Goal: Task Accomplishment & Management: Complete application form

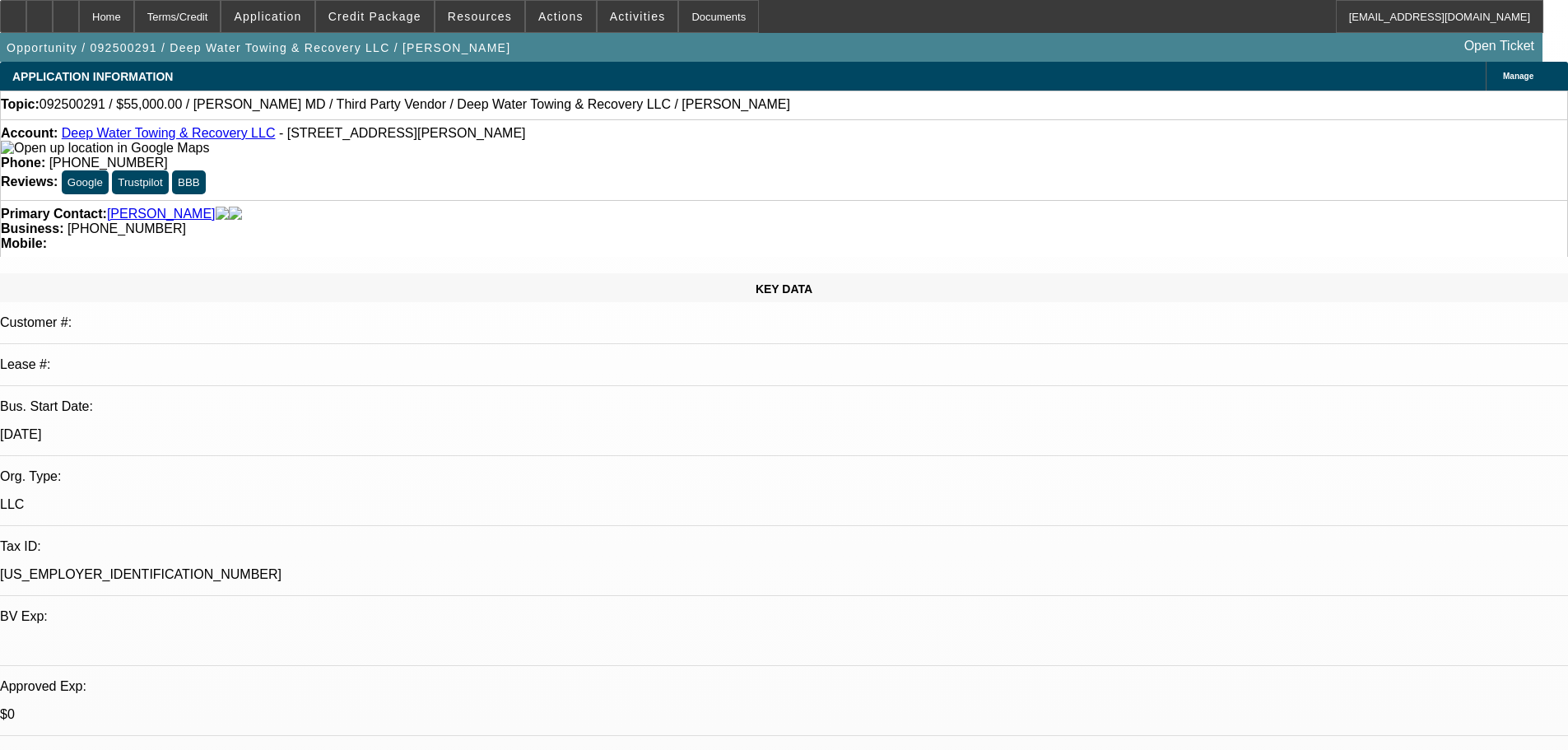
select select "0"
select select "2"
select select "0.1"
select select "4"
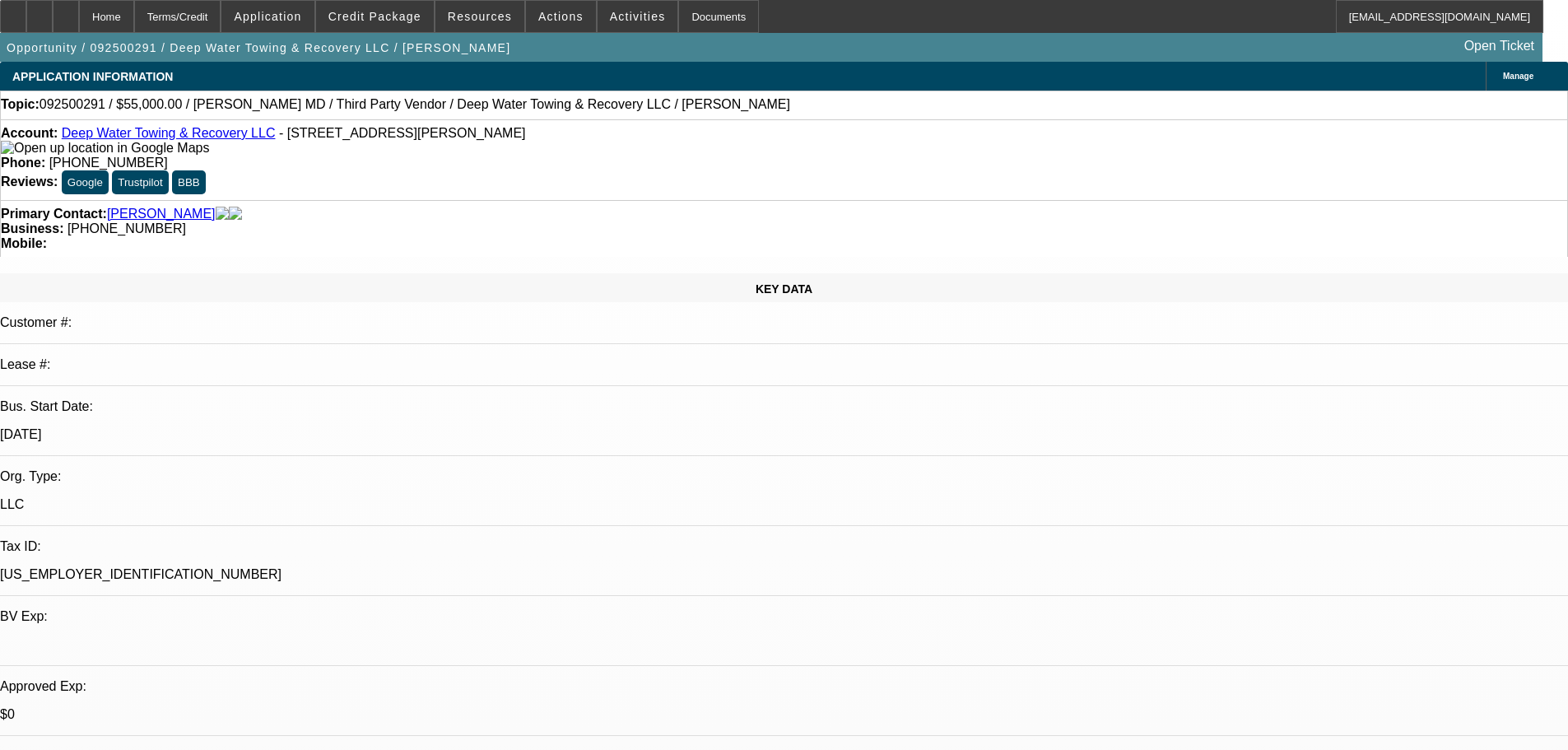
select select "0"
select select "2"
select select "0.1"
select select "4"
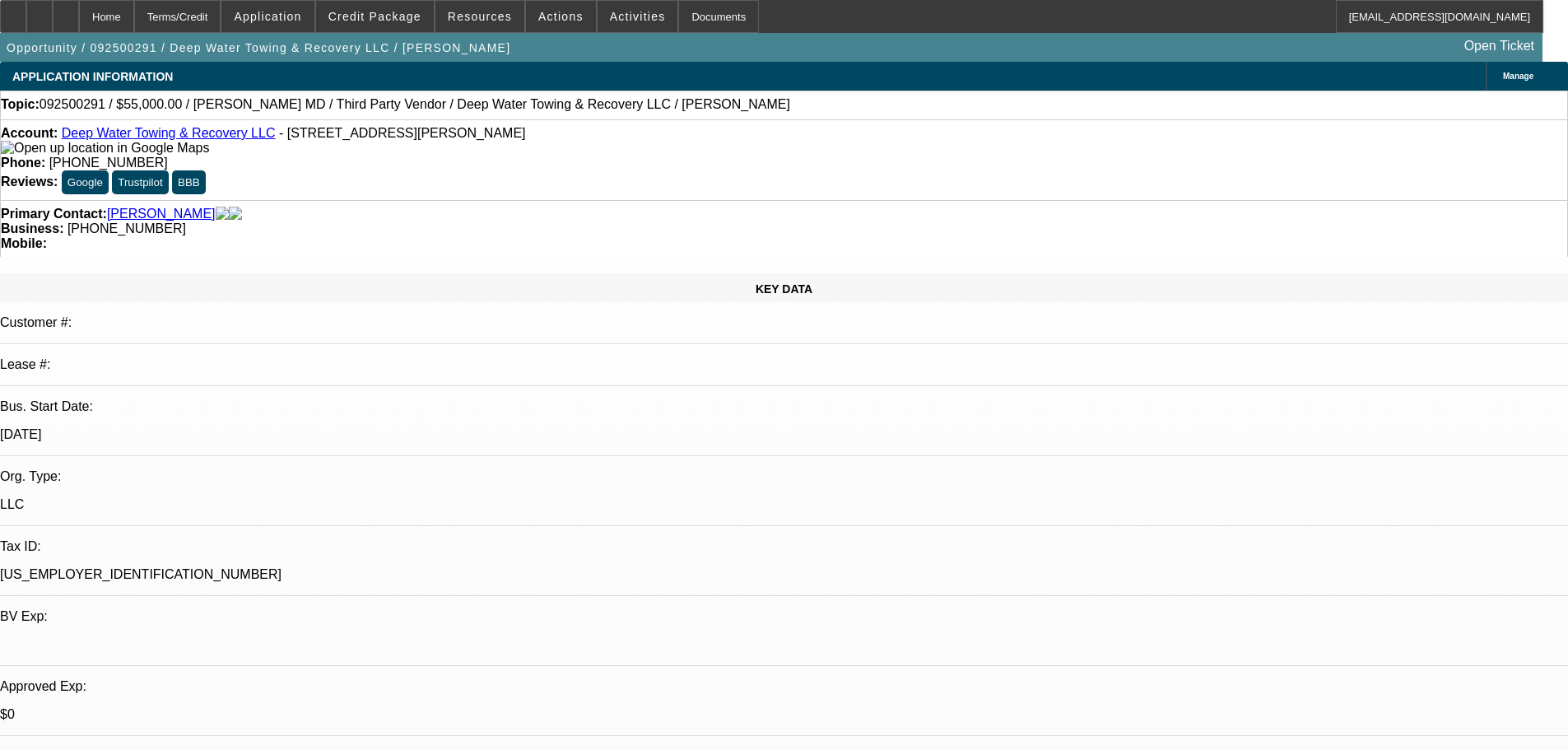
select select "0"
select select "2"
select select "0.1"
select select "4"
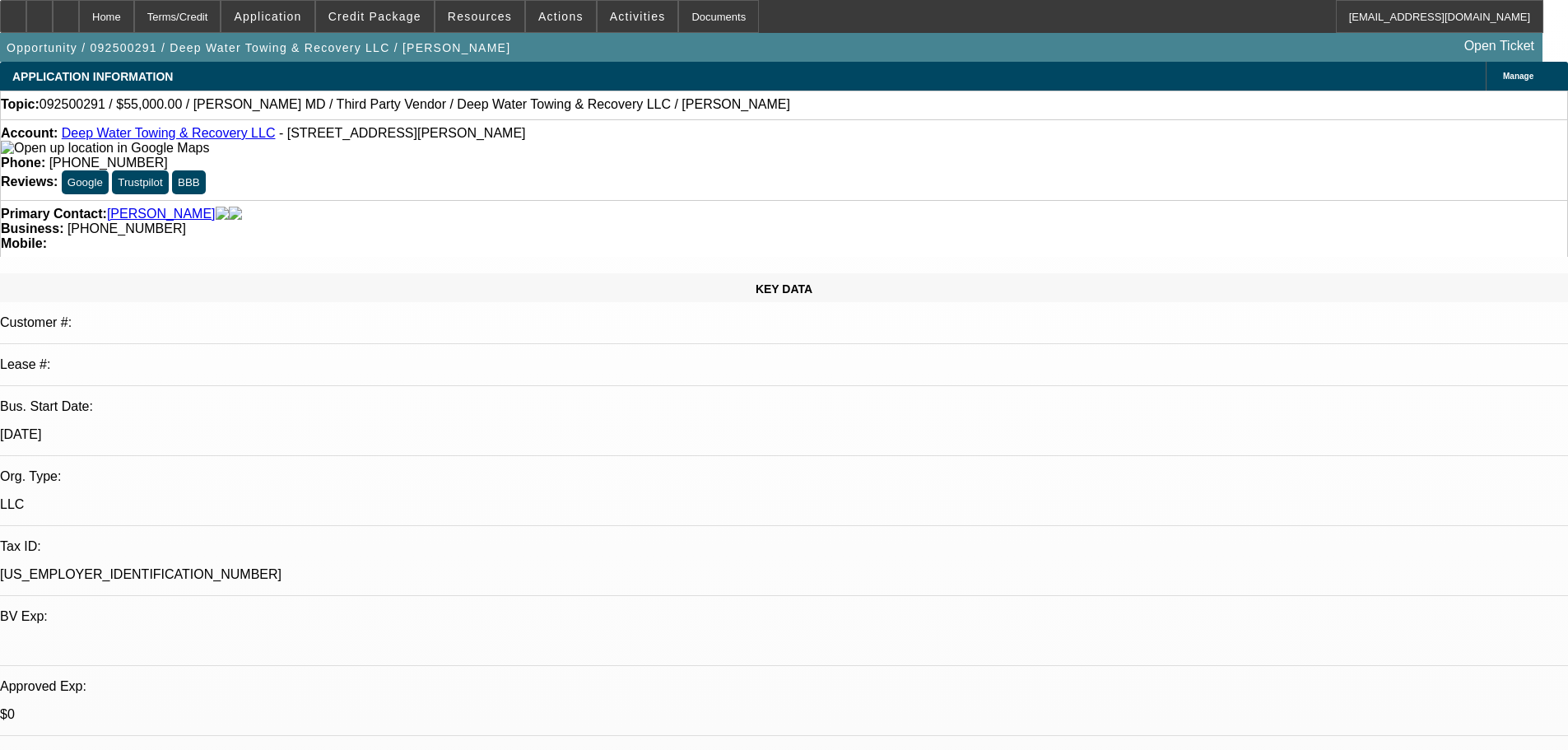
select select "0"
select select "2"
select select "0.1"
select select "4"
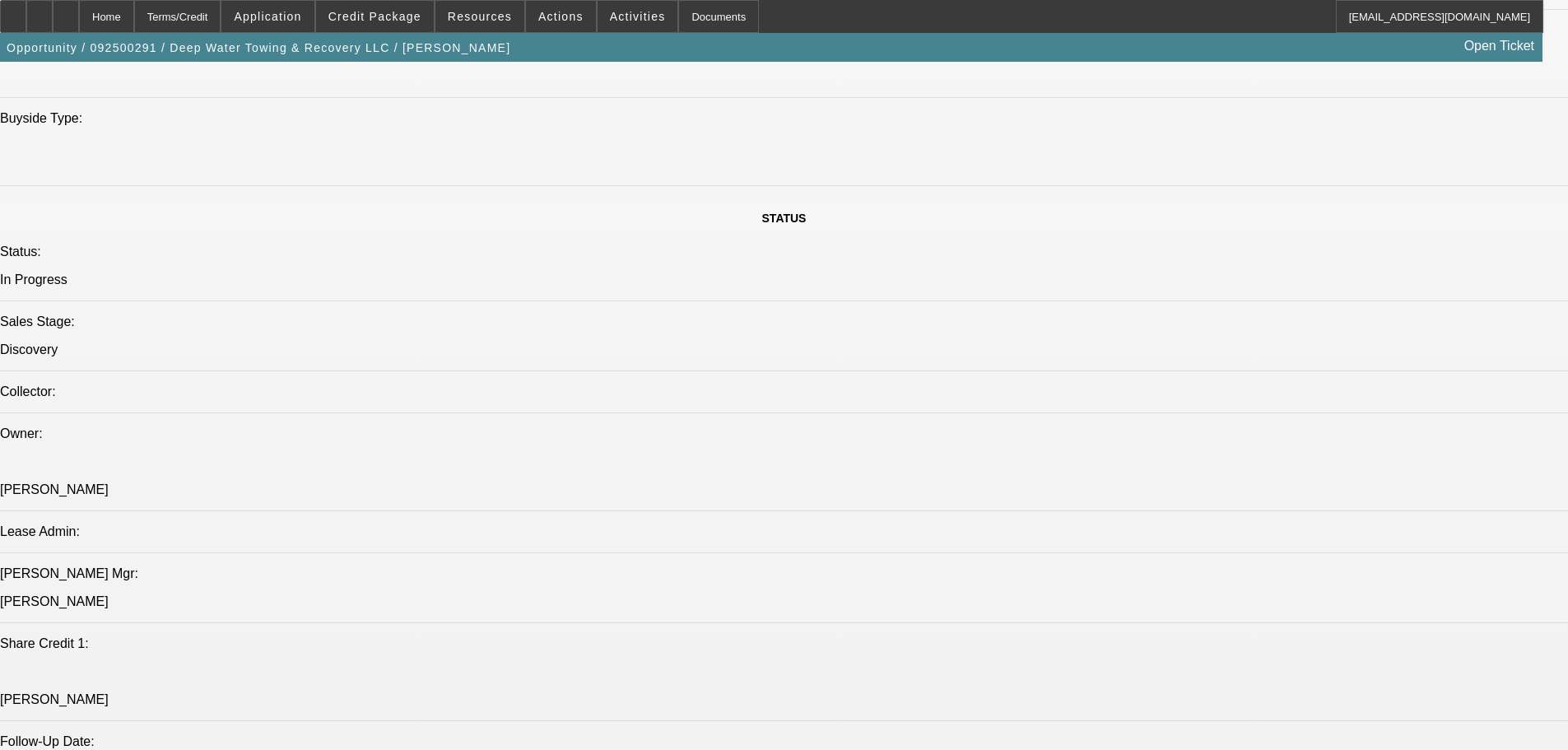
scroll to position [1729, 0]
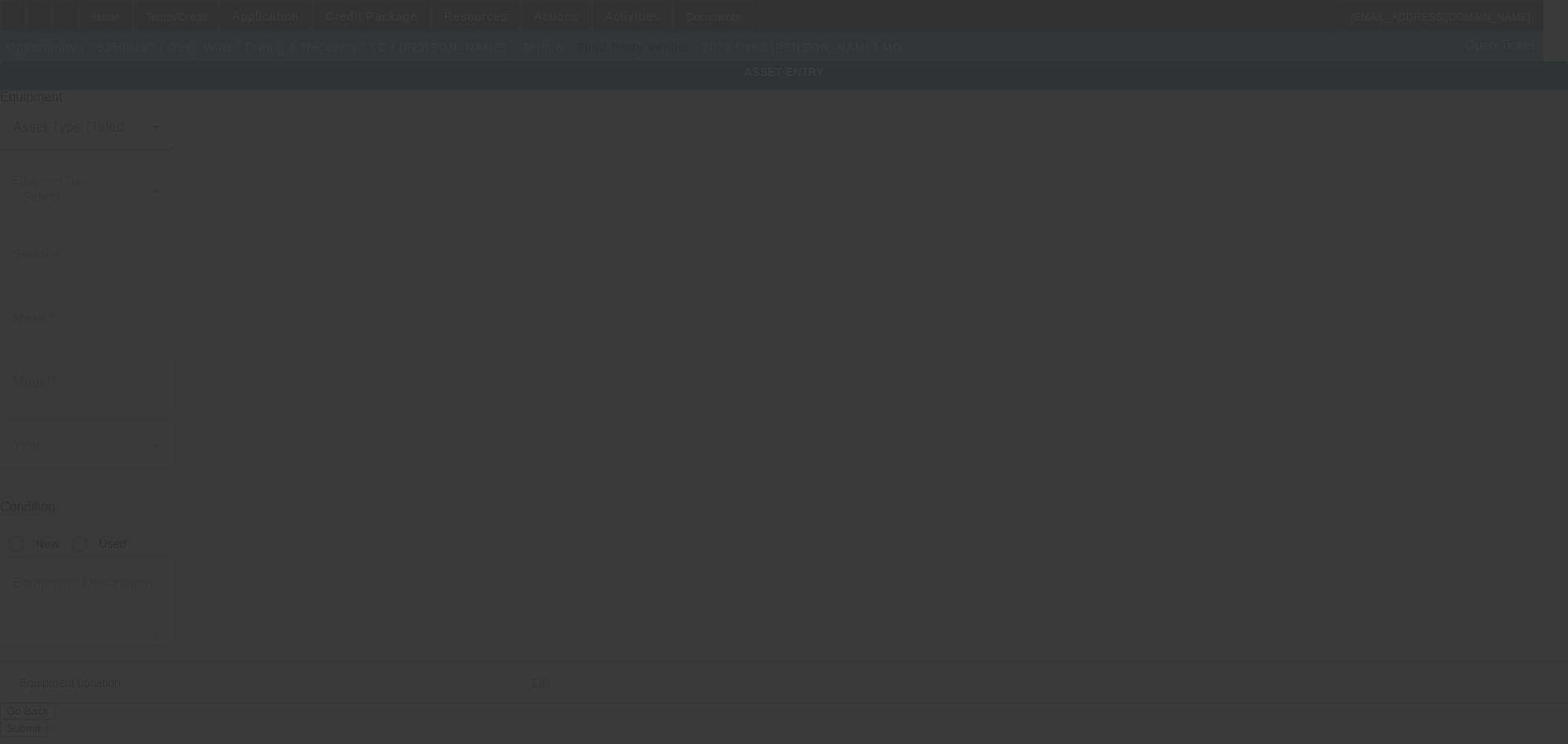
type input "1M2MDBAA1NS005031"
type input "MACK"
type input "MD"
radio input "true"
type textarea "With:"
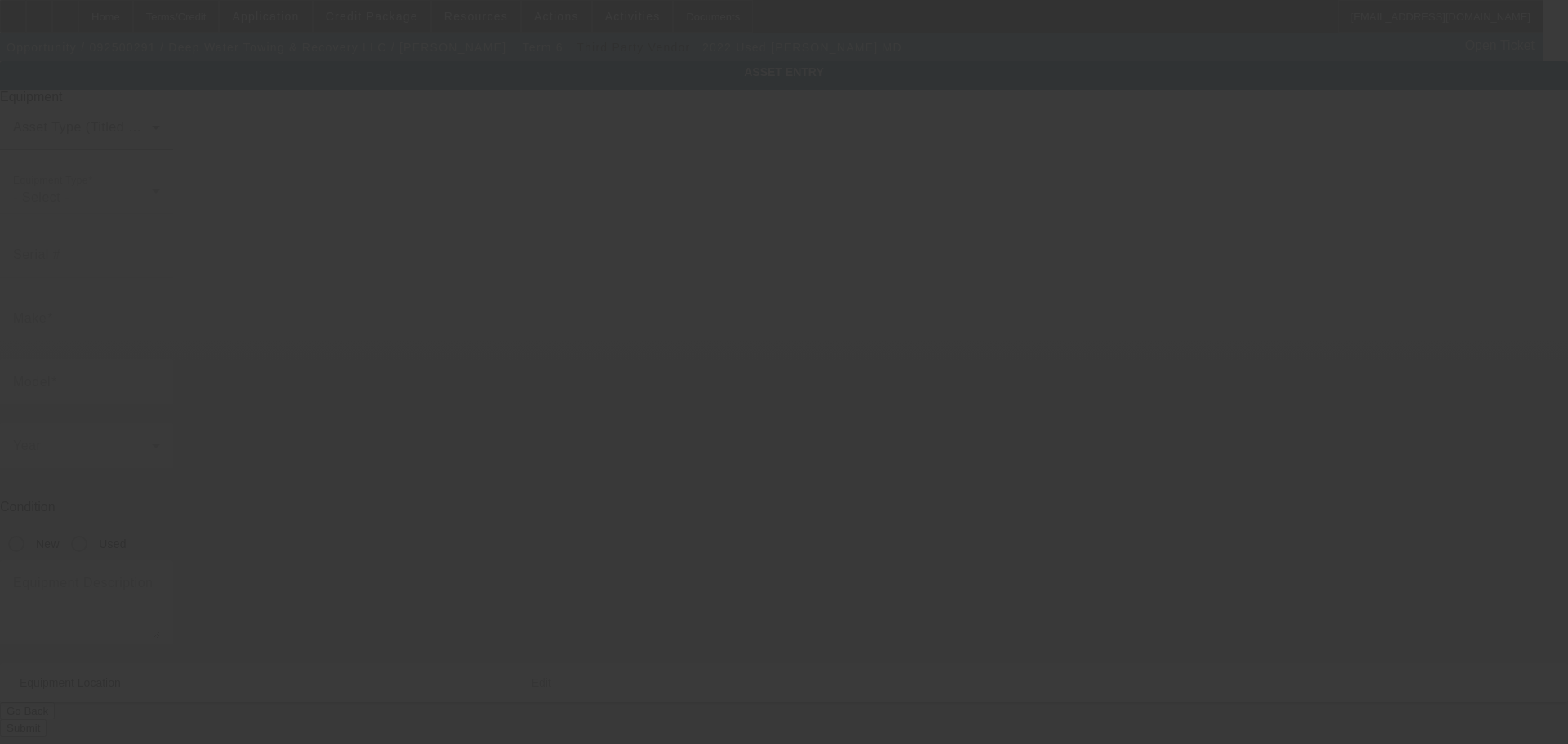
type input "2285 Margerum Rd"
type input "Cherokee"
type input "35616"
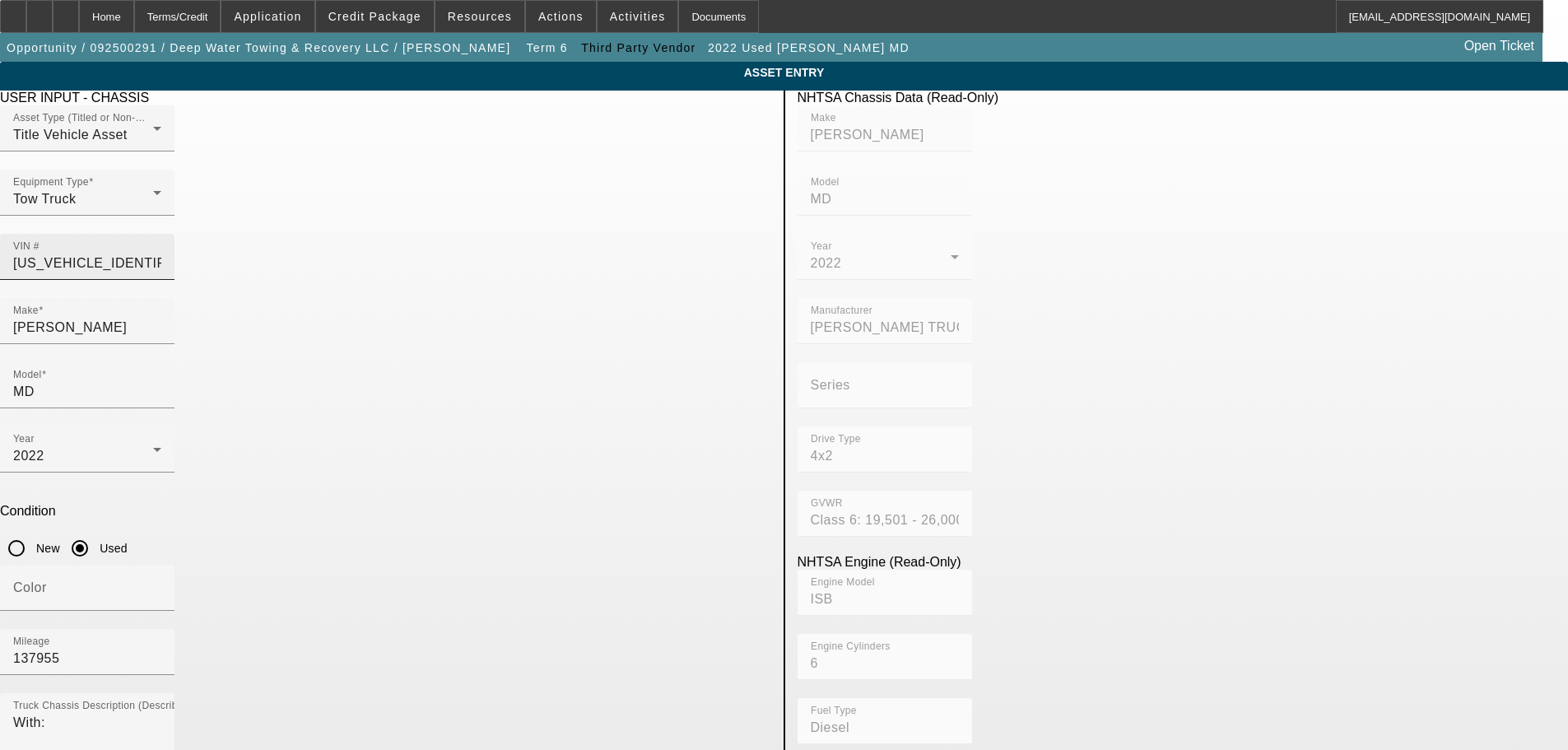
click at [161, 254] on input "1M2MDBAA1NS005031" at bounding box center [87, 264] width 148 height 20
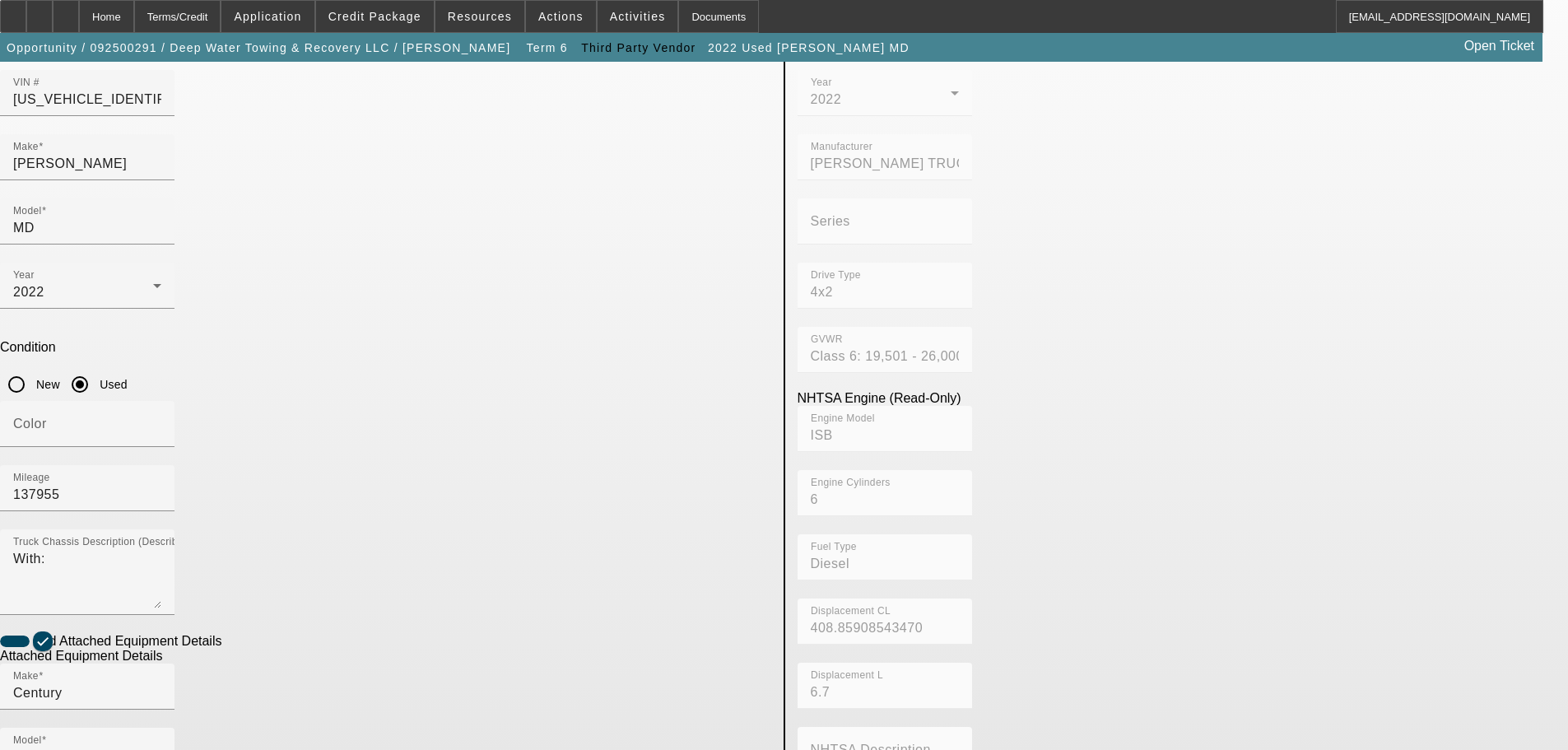
scroll to position [164, 0]
click at [377, 19] on span "Credit Package" at bounding box center [374, 16] width 93 height 13
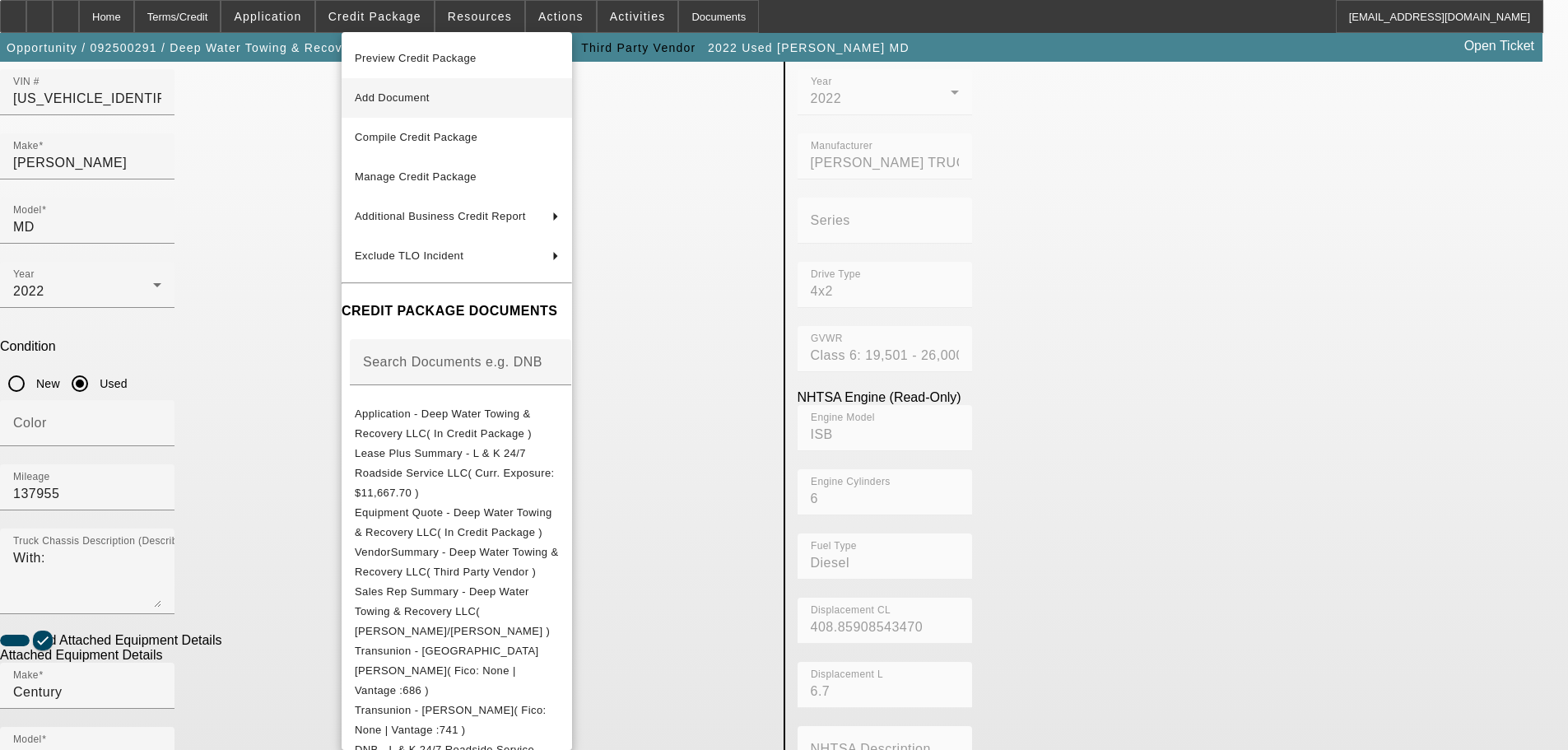
click at [453, 96] on span "Add Document" at bounding box center [456, 98] width 204 height 20
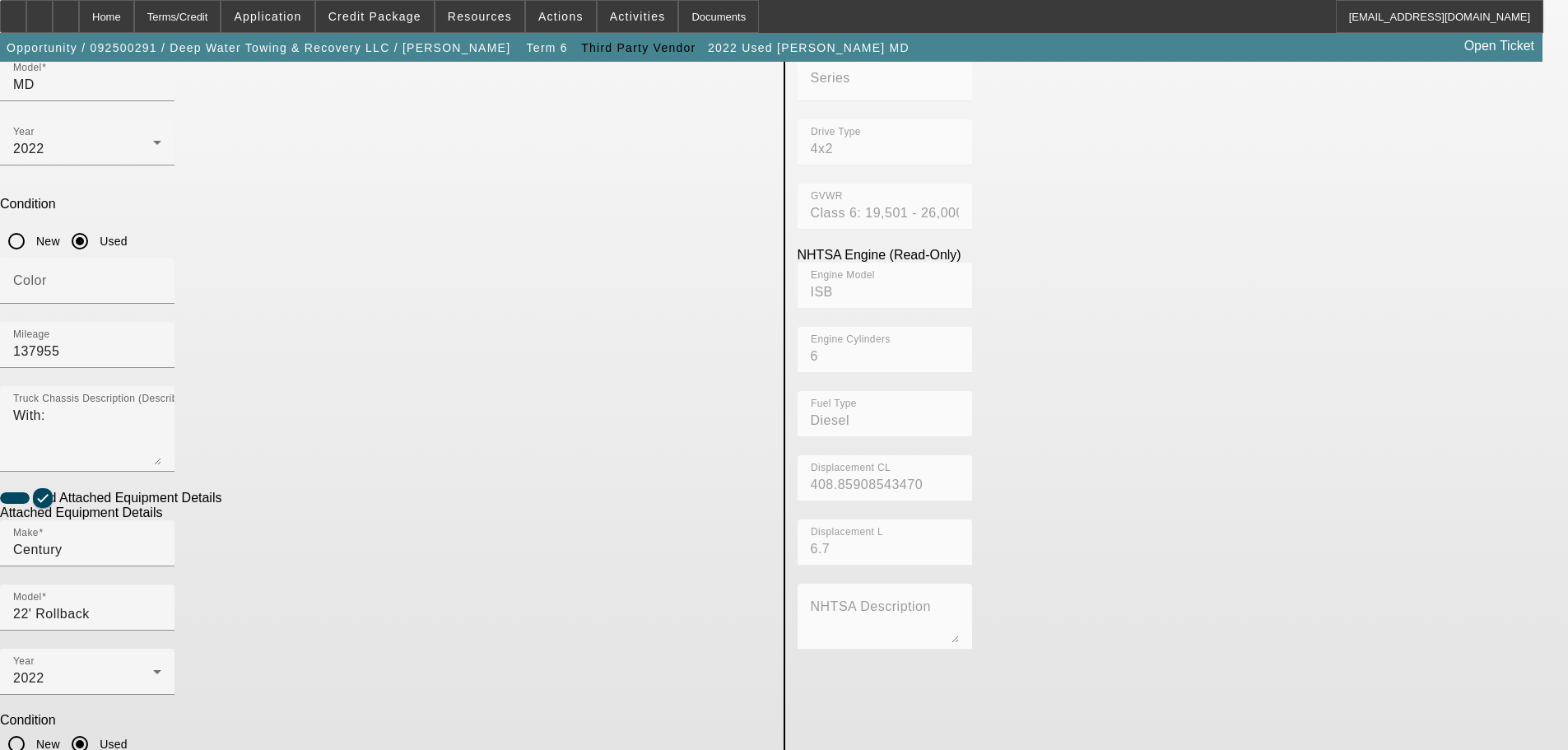
scroll to position [311, 0]
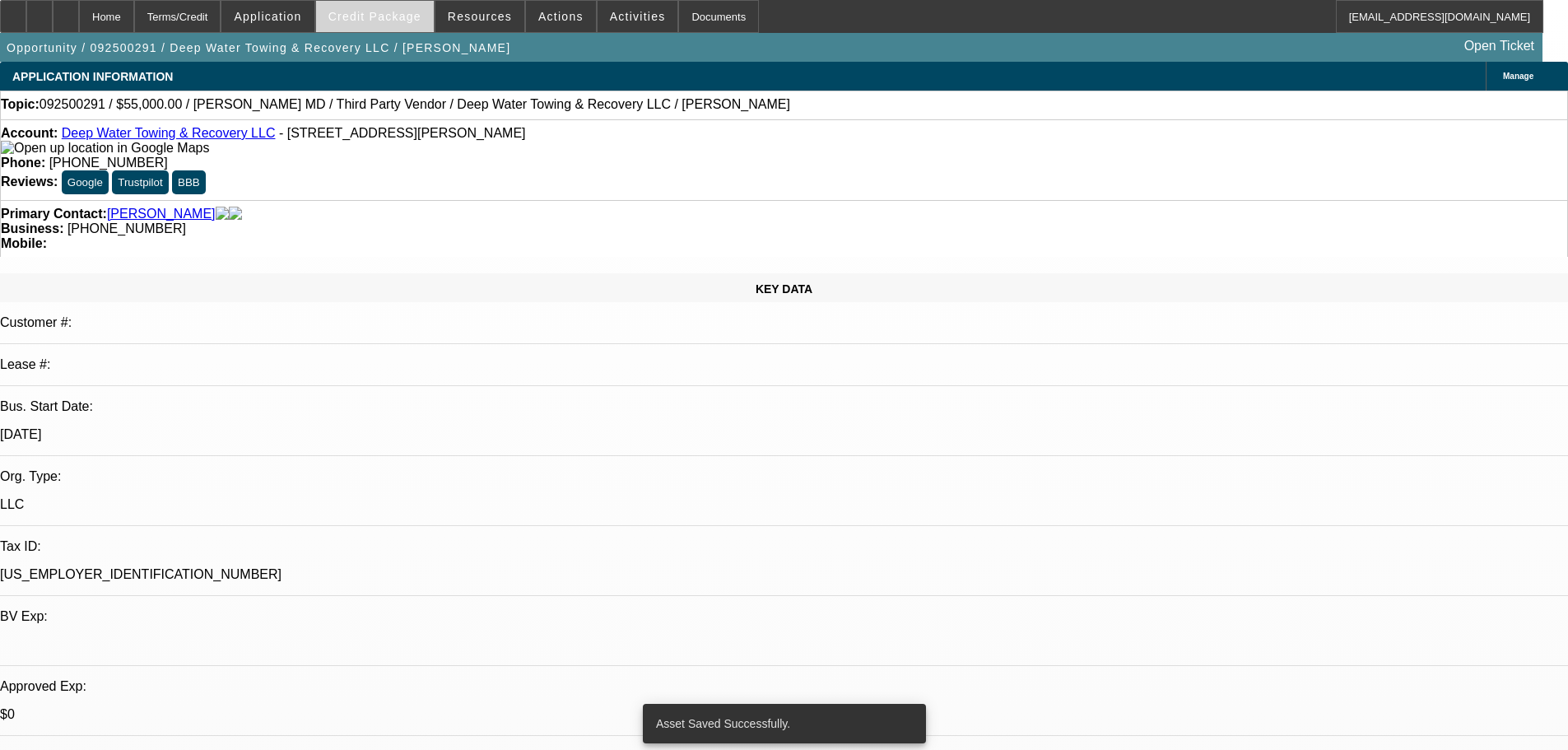
select select "0"
select select "2"
select select "0.1"
select select "4"
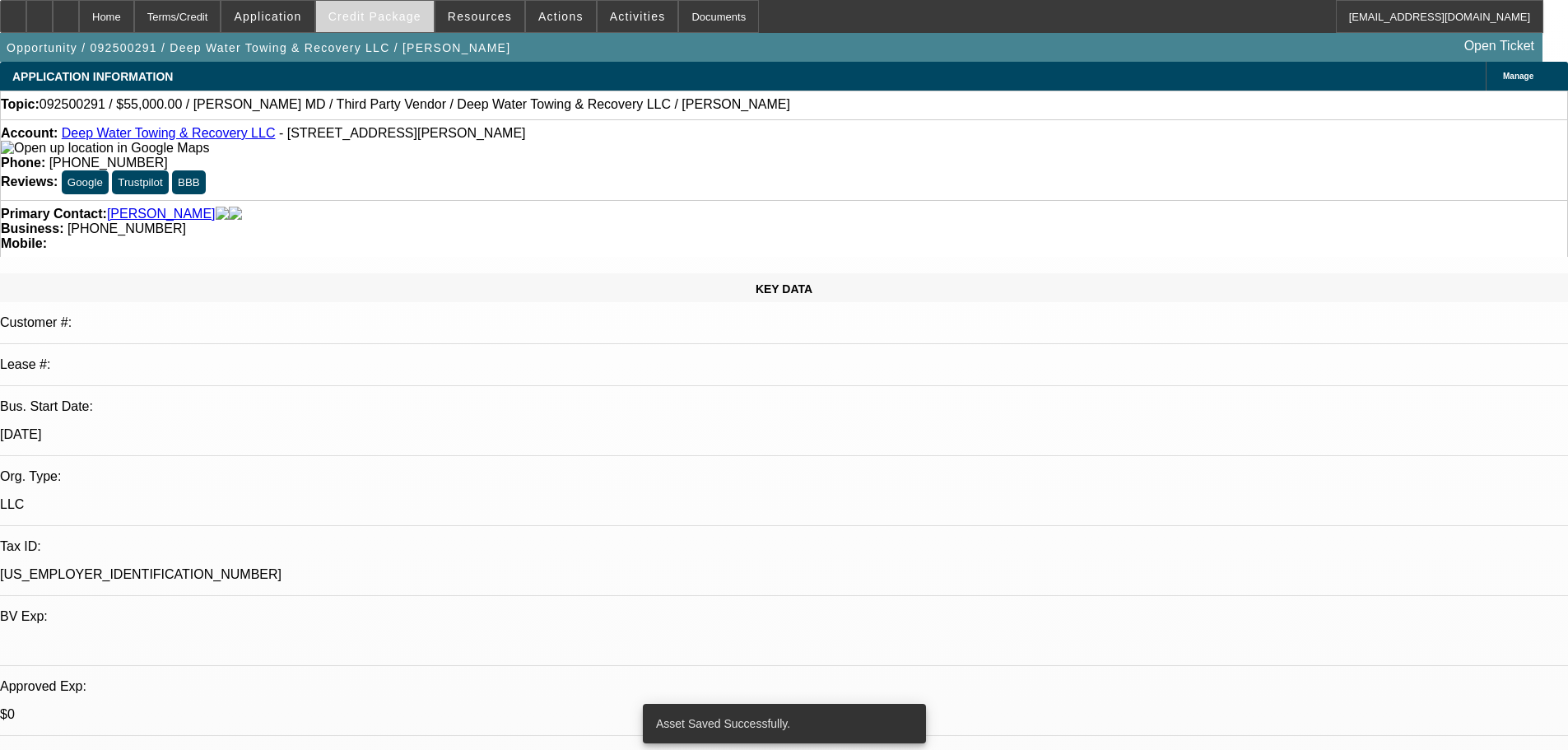
select select "0"
select select "2"
select select "0.1"
select select "4"
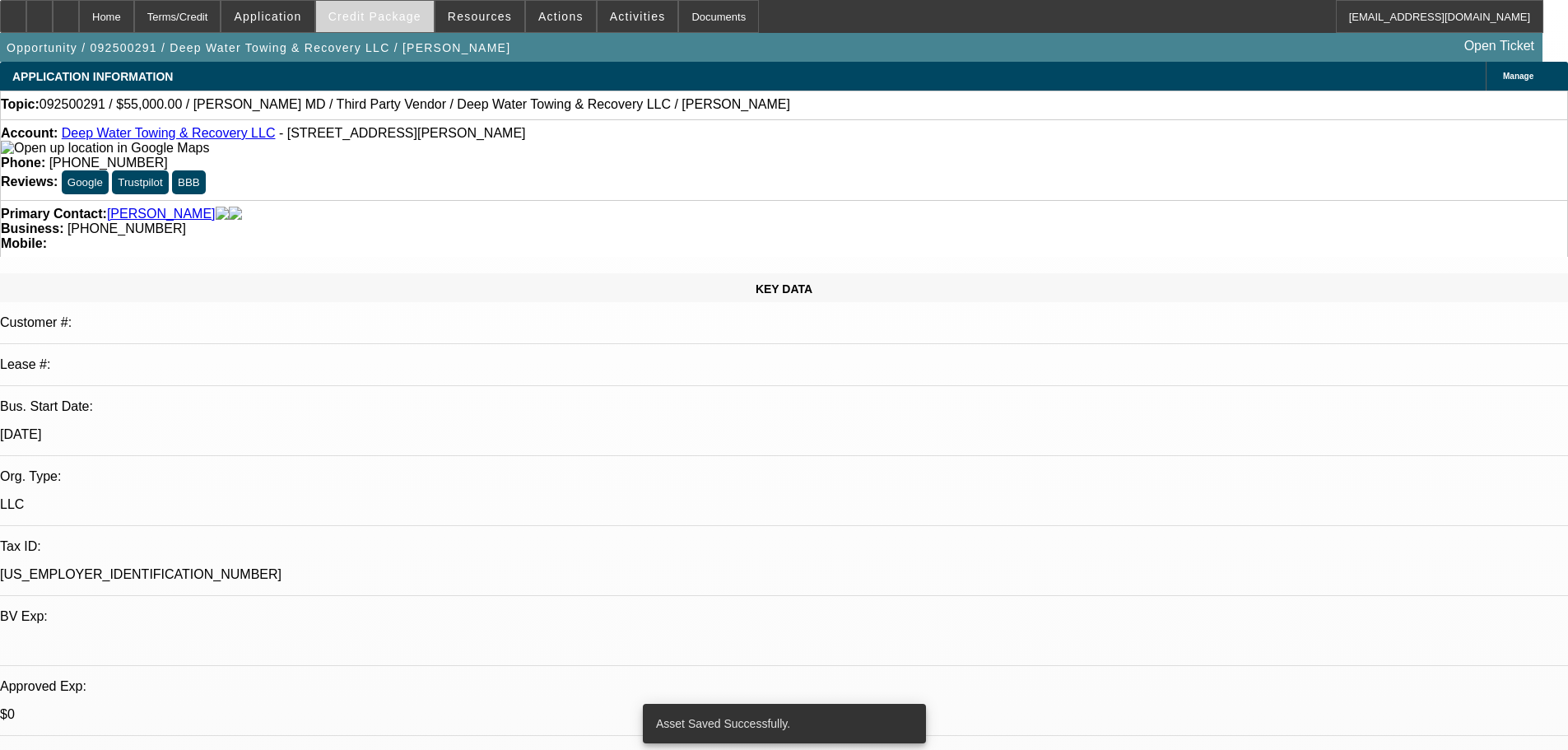
select select "0"
select select "2"
select select "0.1"
select select "4"
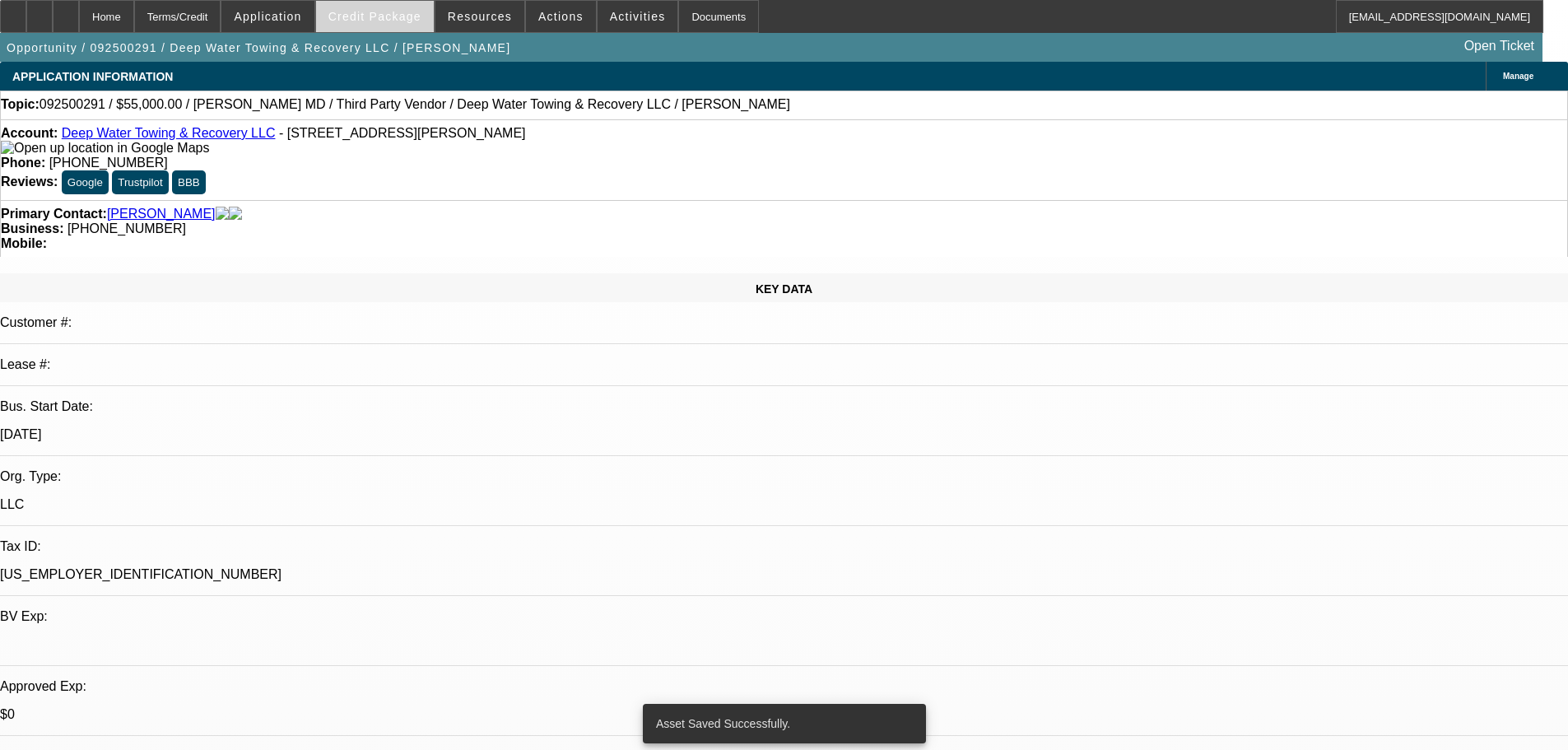
select select "0"
select select "2"
select select "0.1"
select select "4"
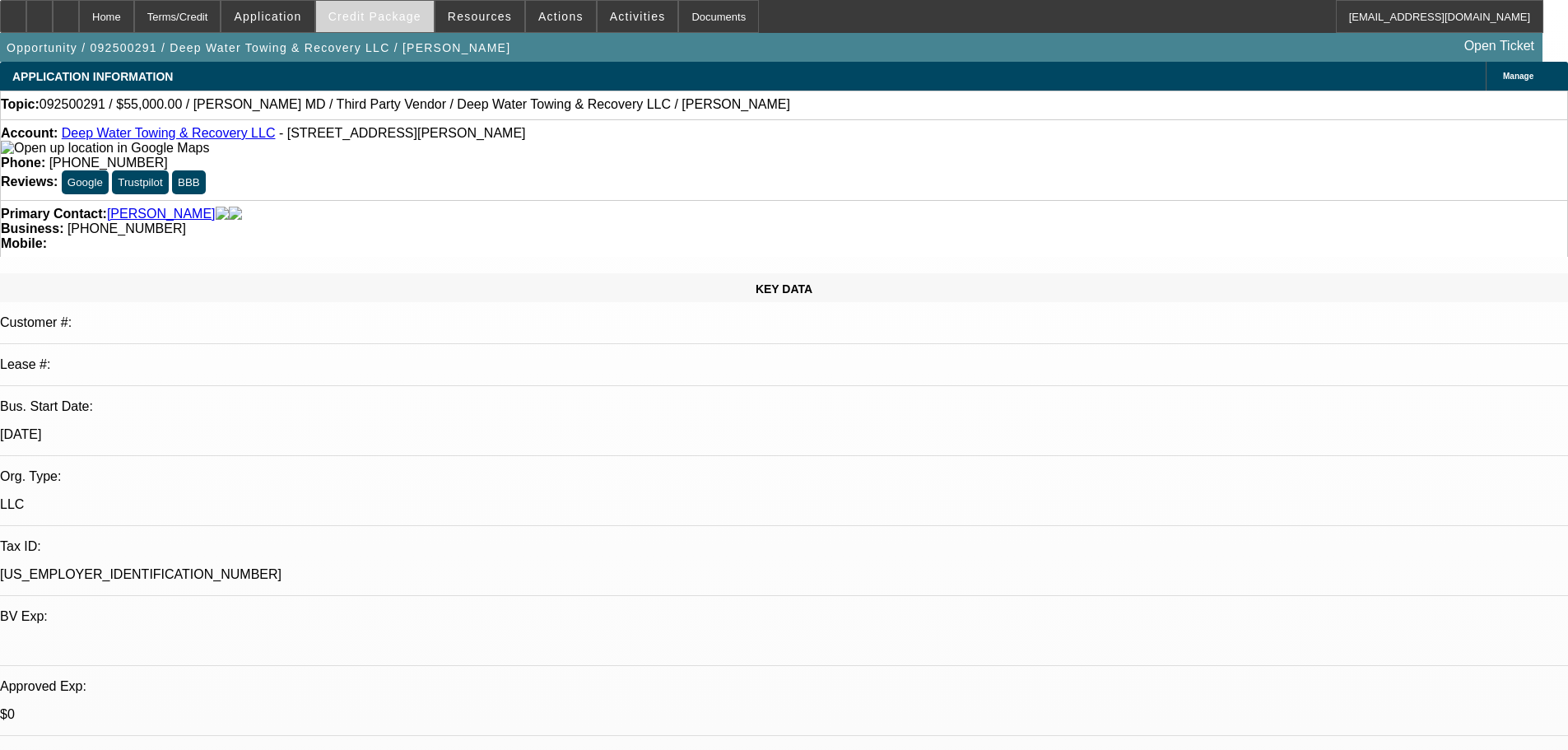
click at [402, 16] on span "Credit Package" at bounding box center [374, 16] width 93 height 13
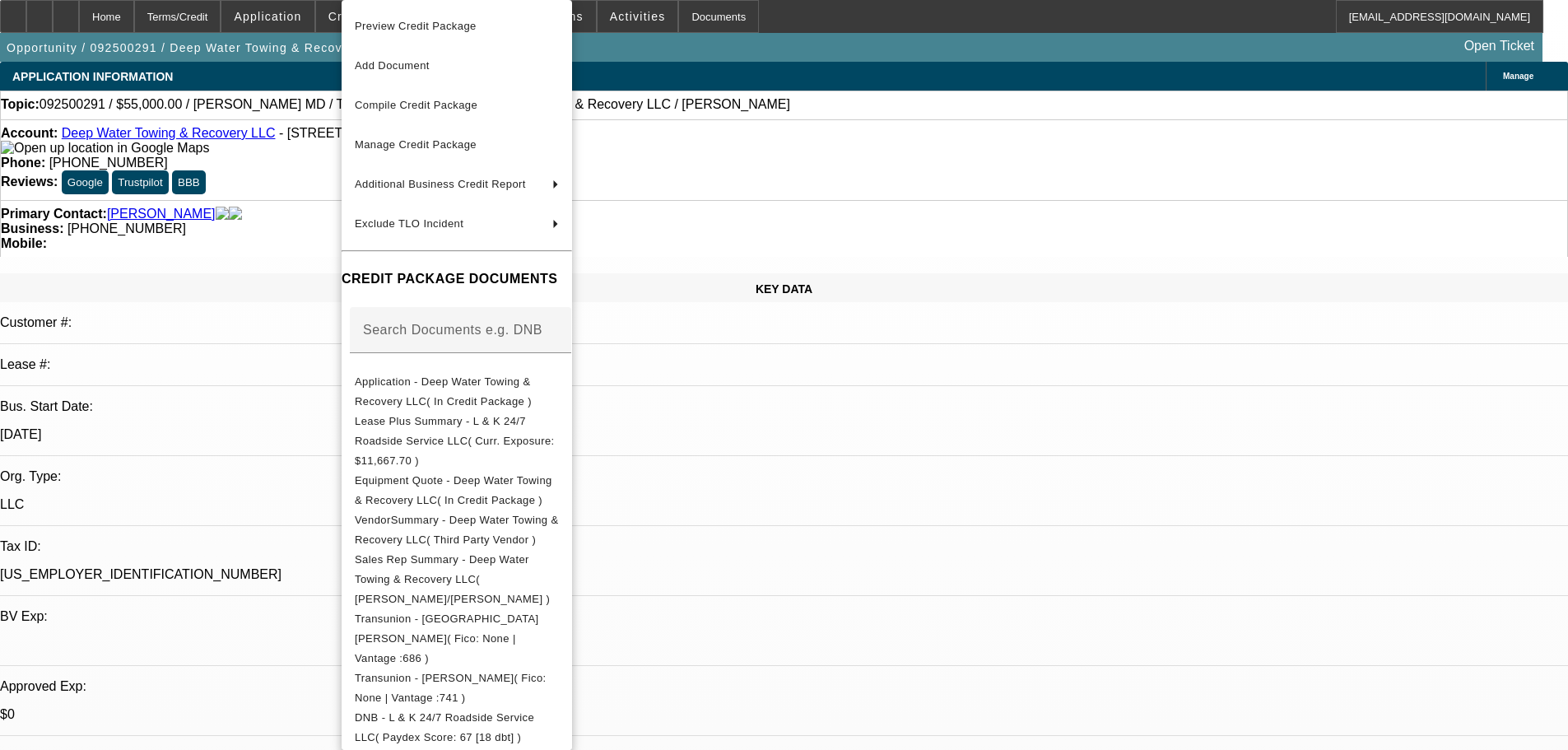
click at [535, 478] on span "Equipment Quote - Deep Water Towing & Recovery LLC( In Credit Package )" at bounding box center [453, 490] width 197 height 32
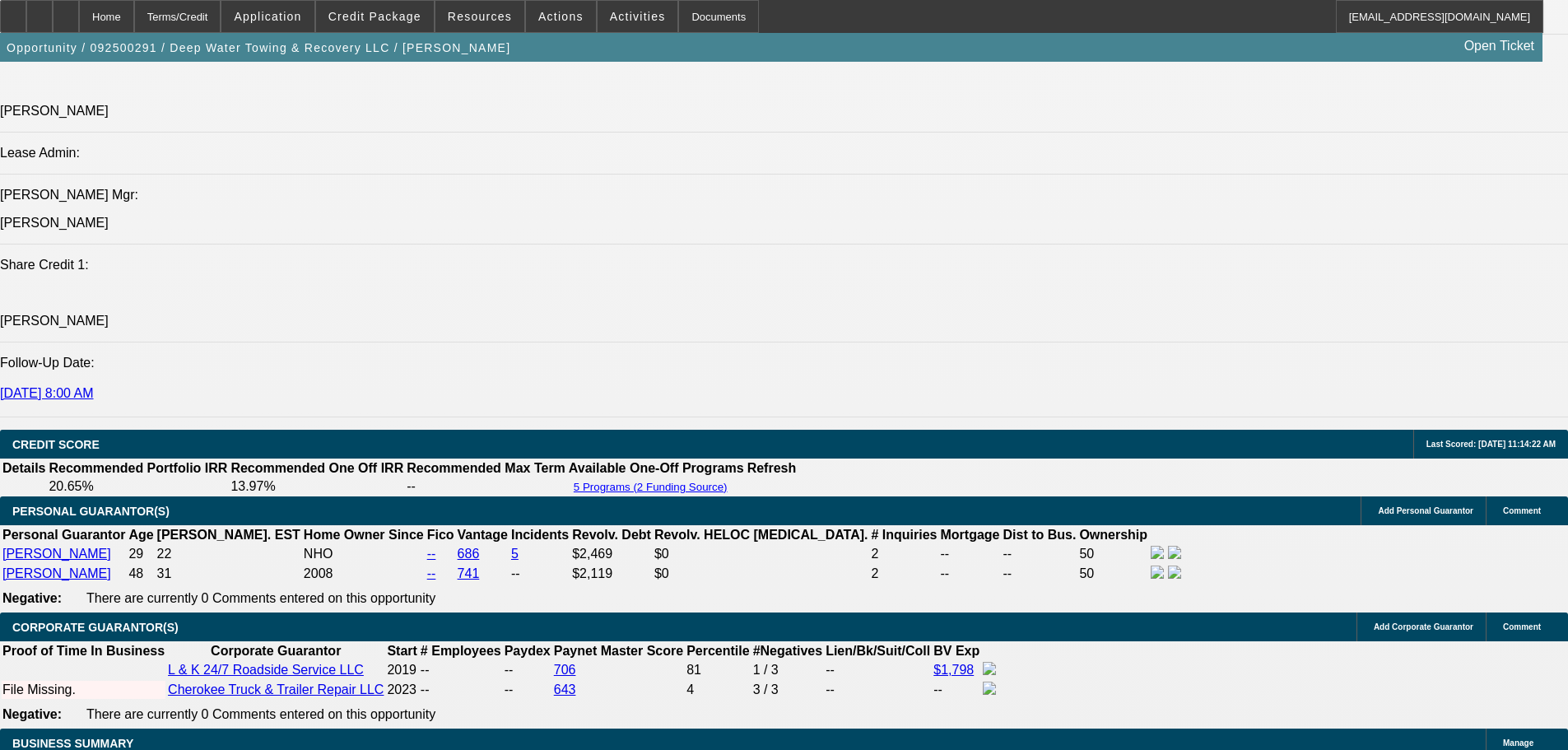
scroll to position [2470, 0]
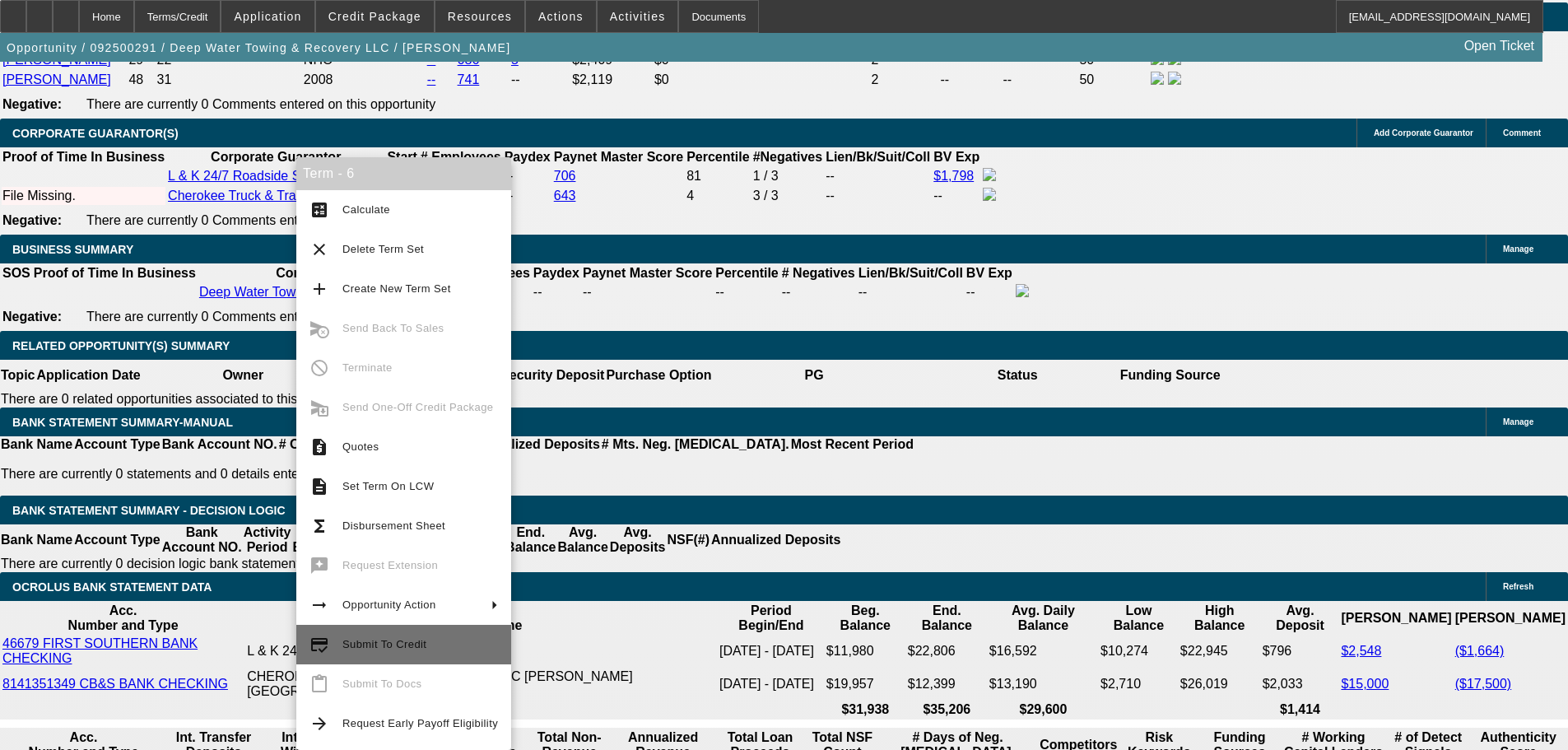
click at [416, 638] on span "Submit To Credit" at bounding box center [384, 644] width 84 height 12
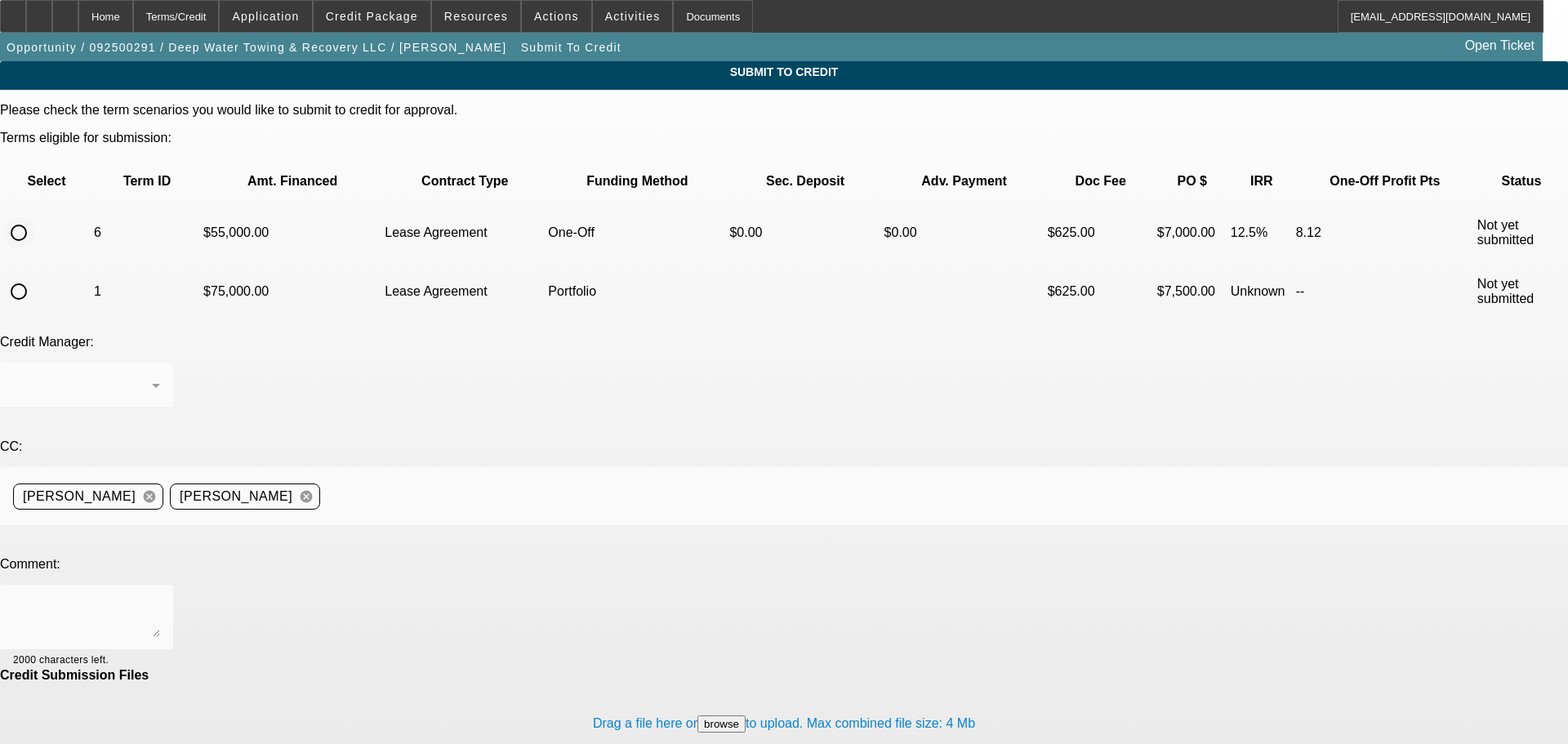
click at [36, 216] on input "radio" at bounding box center [18, 232] width 33 height 33
radio input "true"
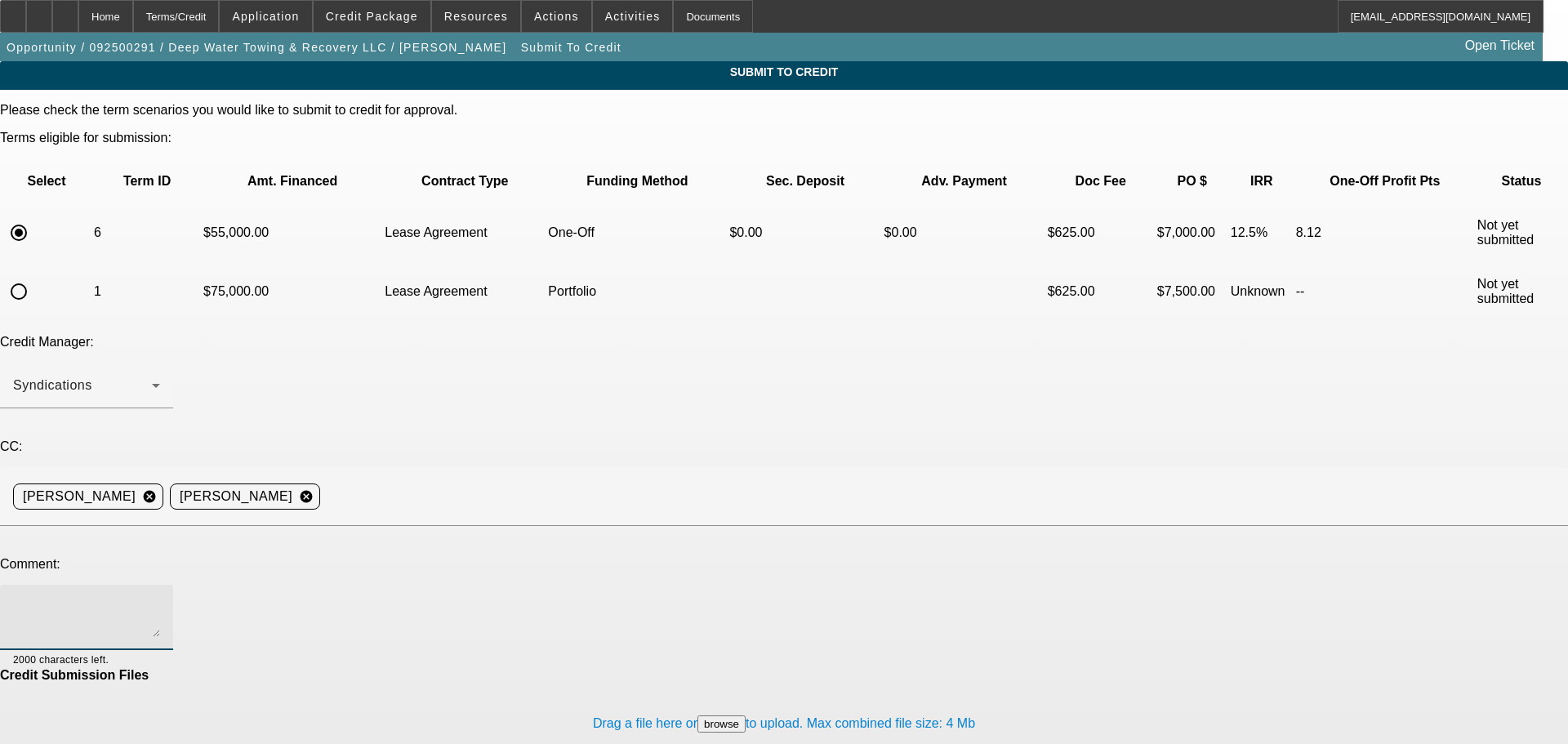
click at [160, 598] on textarea at bounding box center [86, 618] width 147 height 40
type textarea "Hey, I got the Experian unlocked. I attached an unsigned PP BOS too. Can we sen…"
click at [890, 683] on div "Drag a file here or browse to upload. Max combined file size: 4 Mb" at bounding box center [784, 723] width 1568 height 82
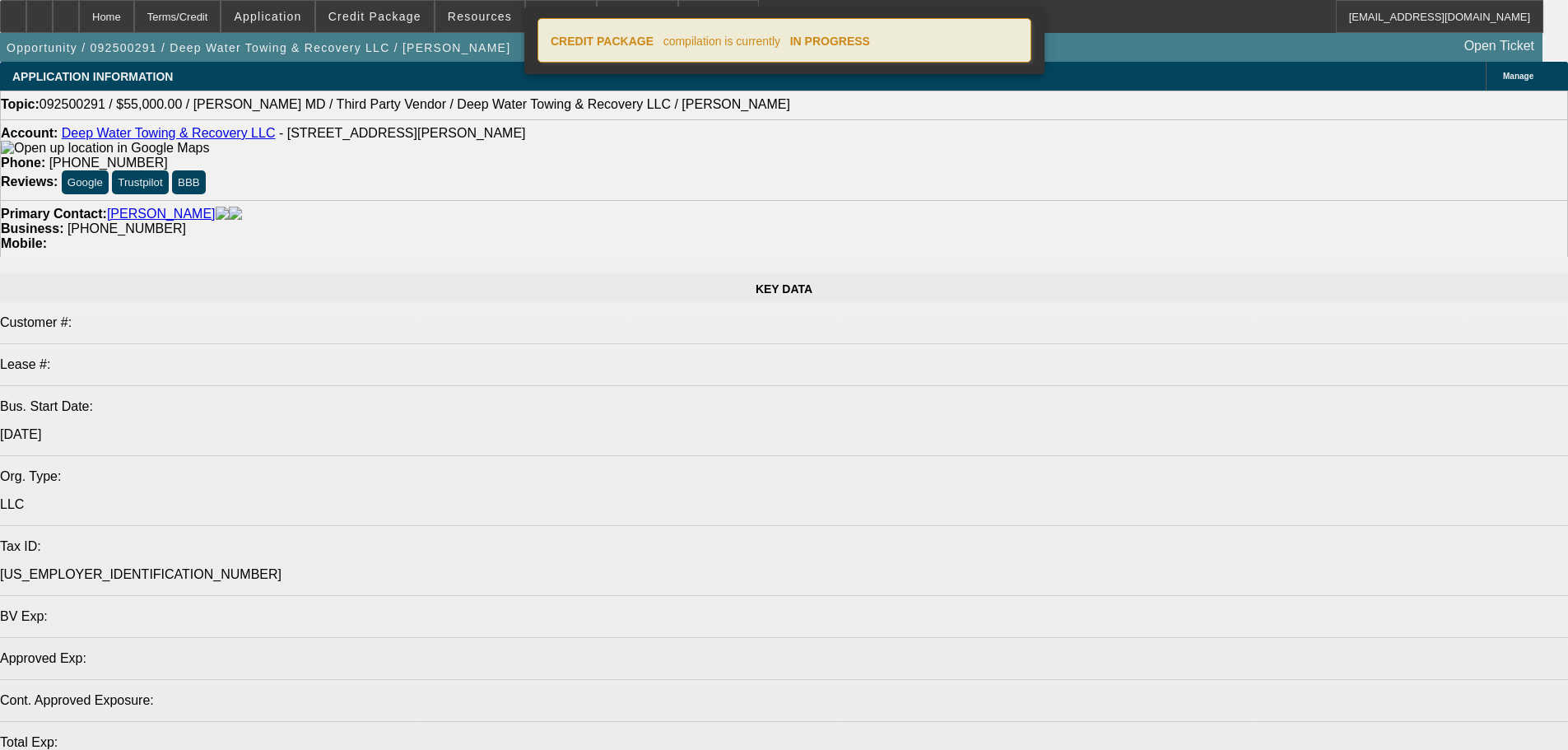
select select "0"
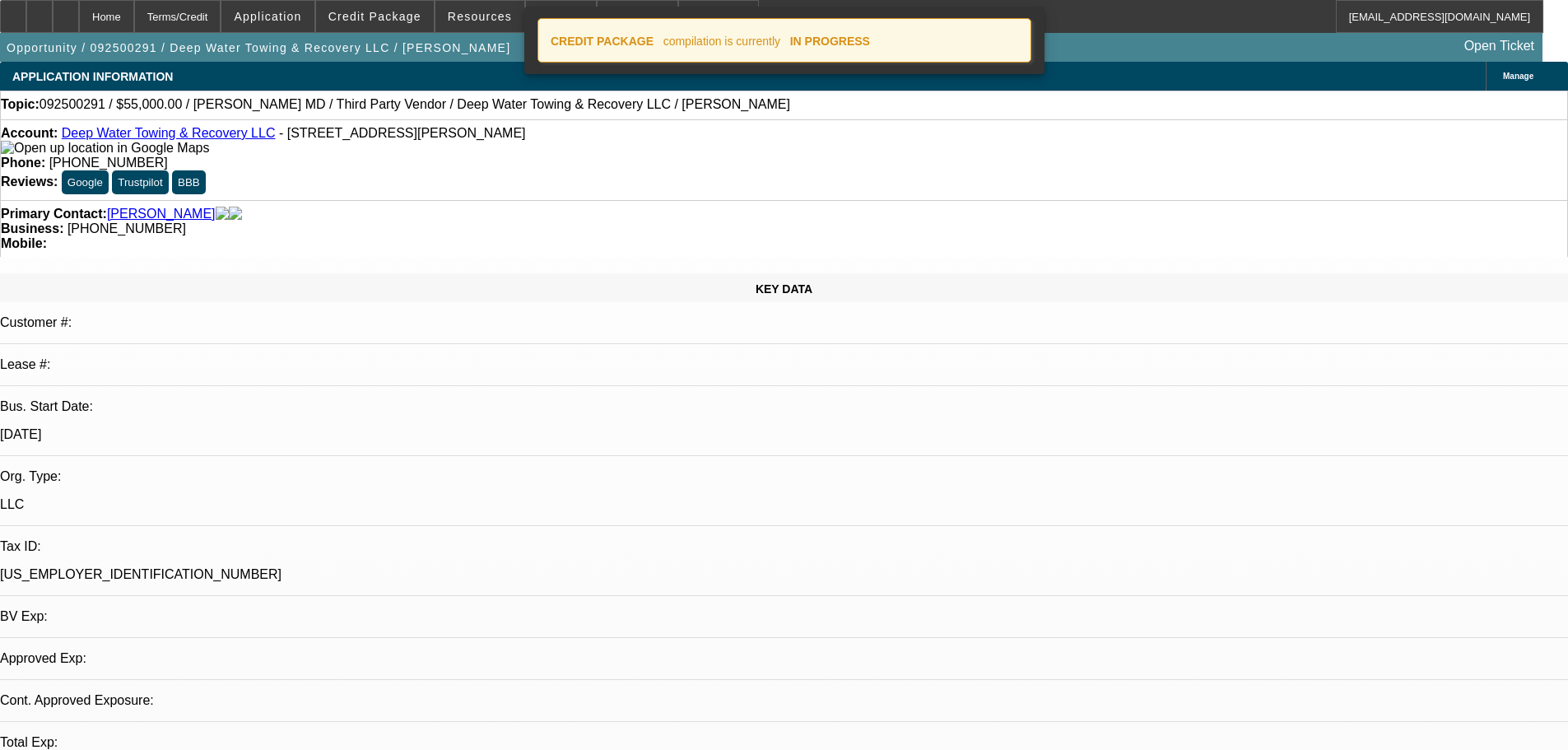
select select "0"
select select "2"
select select "0.1"
select select "4"
select select "0"
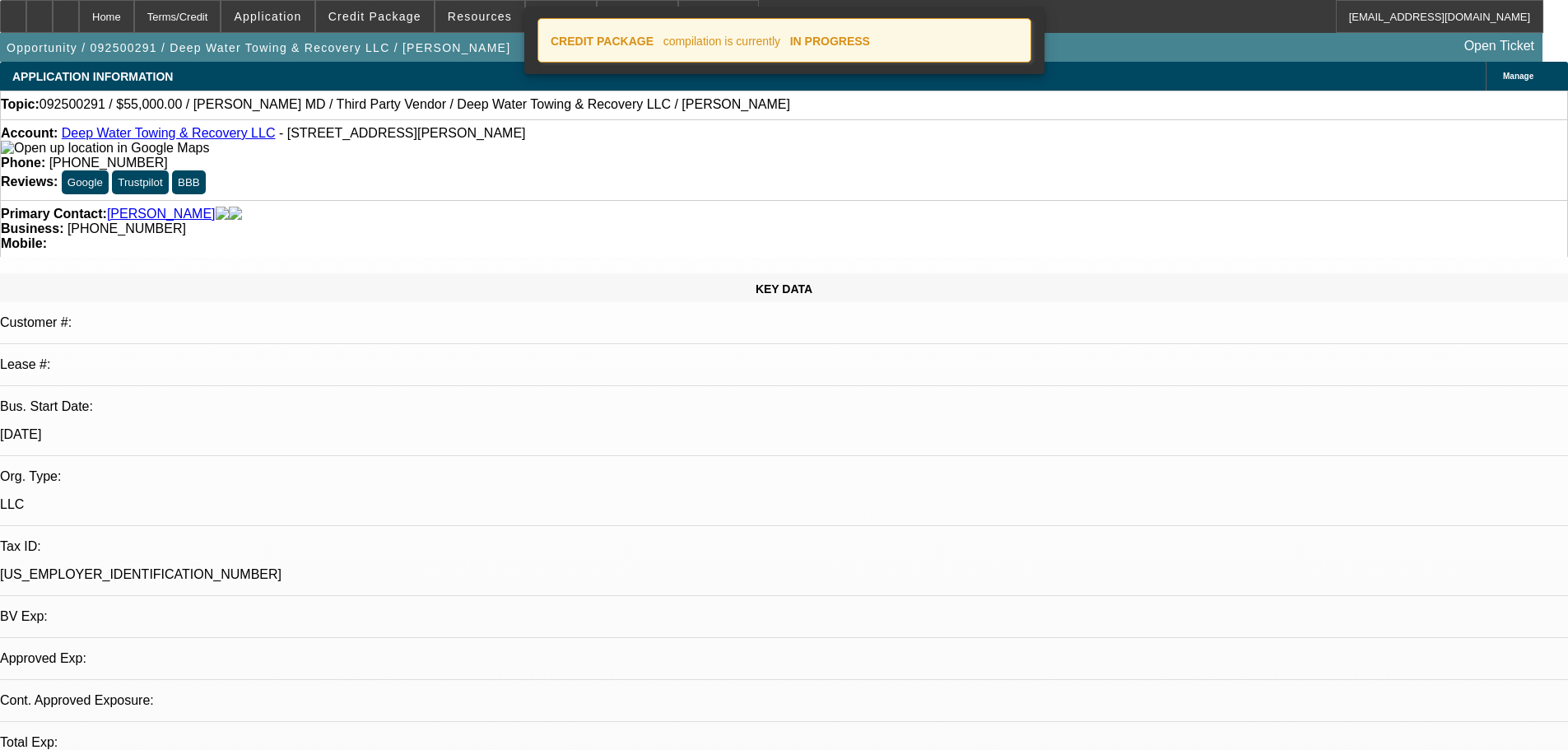
select select "0"
select select "2"
select select "0.1"
select select "4"
select select "0"
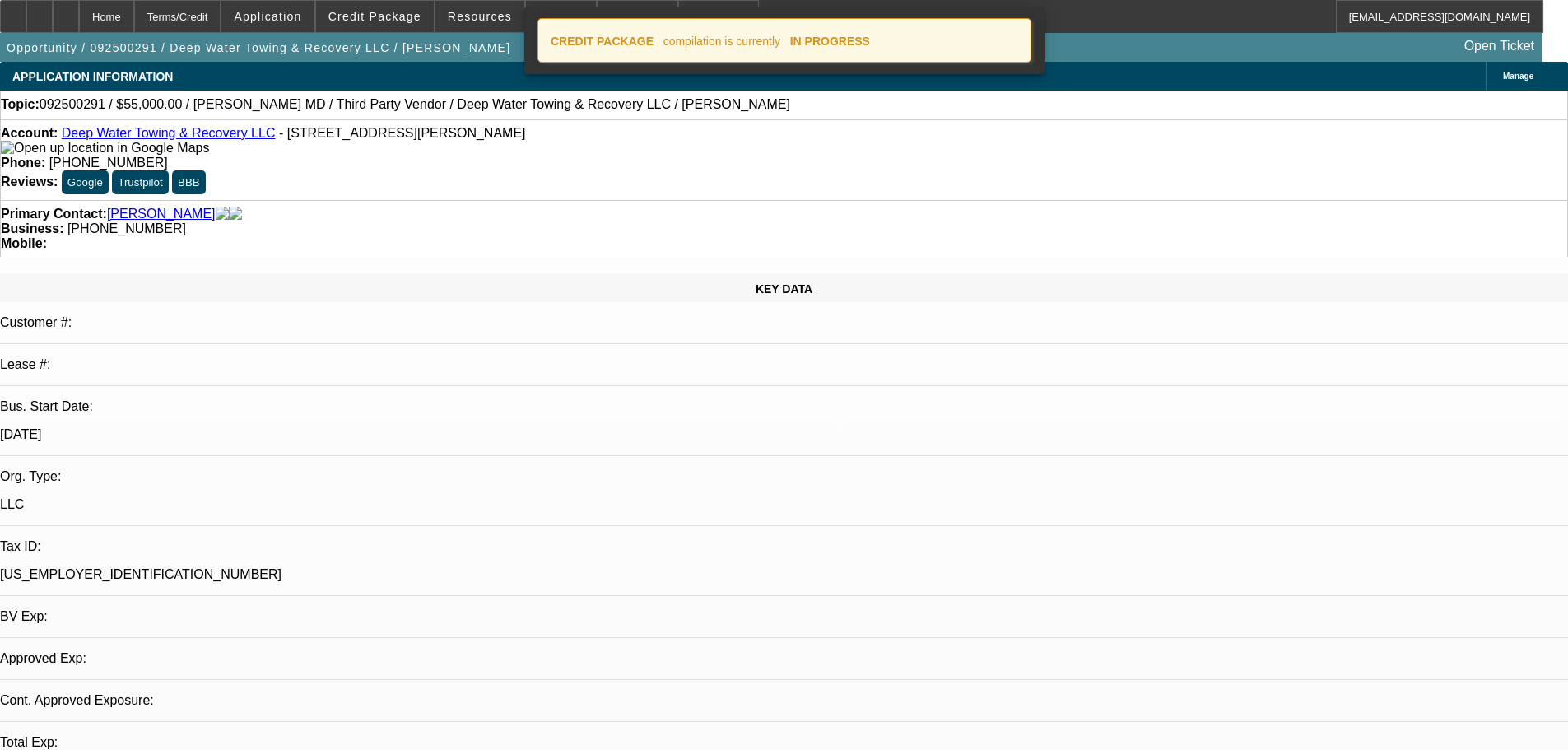
select select "0"
select select "2"
select select "0.1"
select select "4"
select select "0"
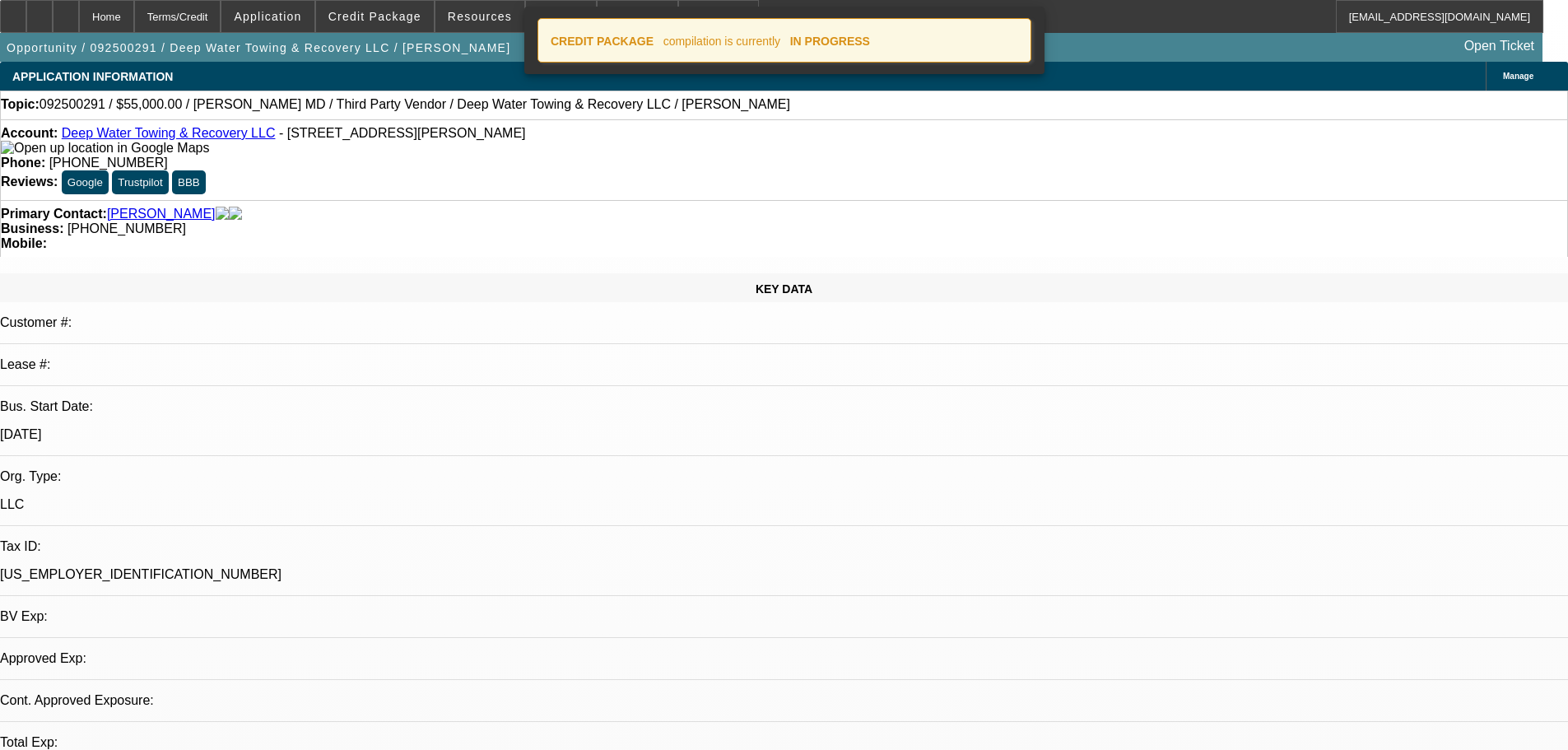
select select "0"
select select "2"
select select "0.1"
select select "4"
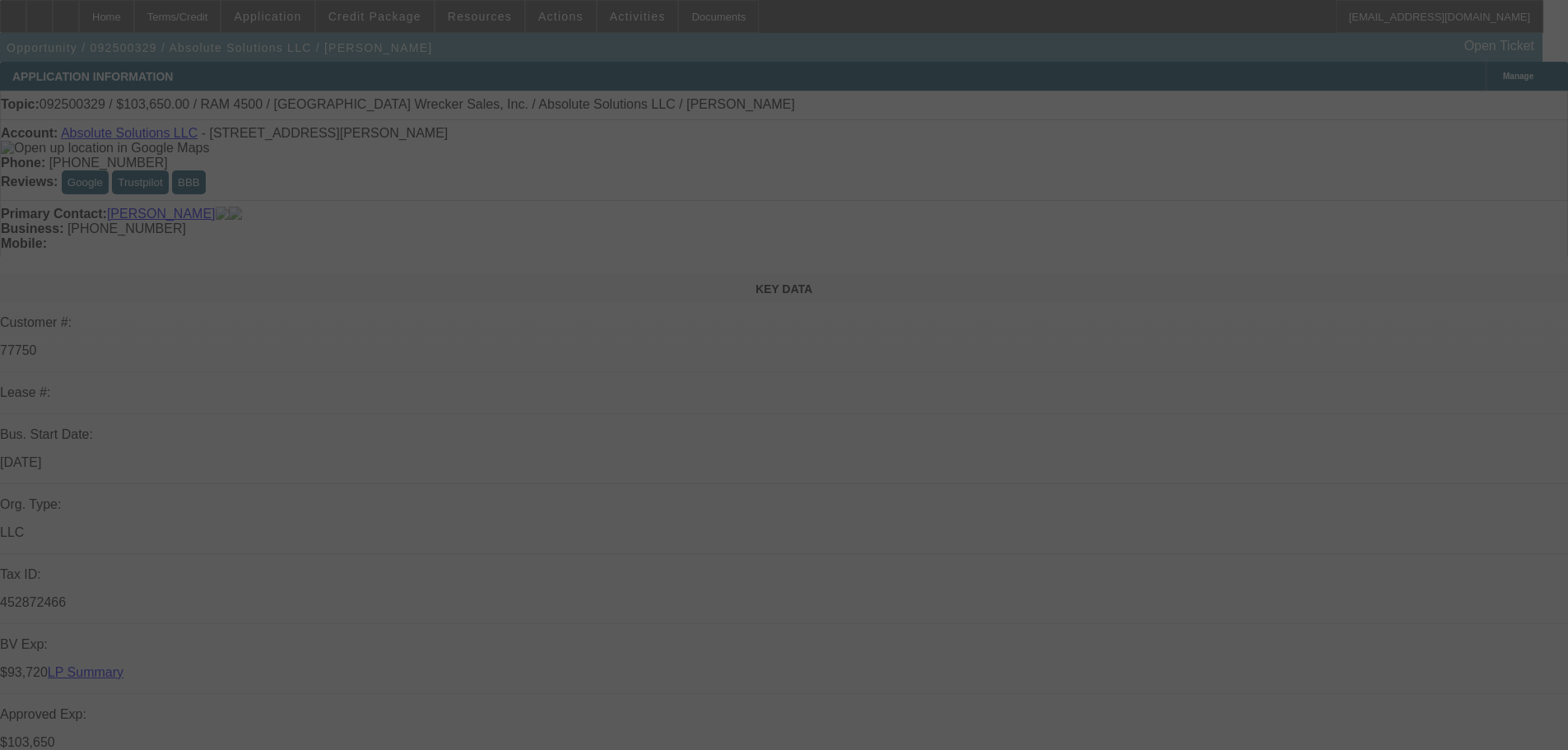
select select "0"
select select "6"
select select "0"
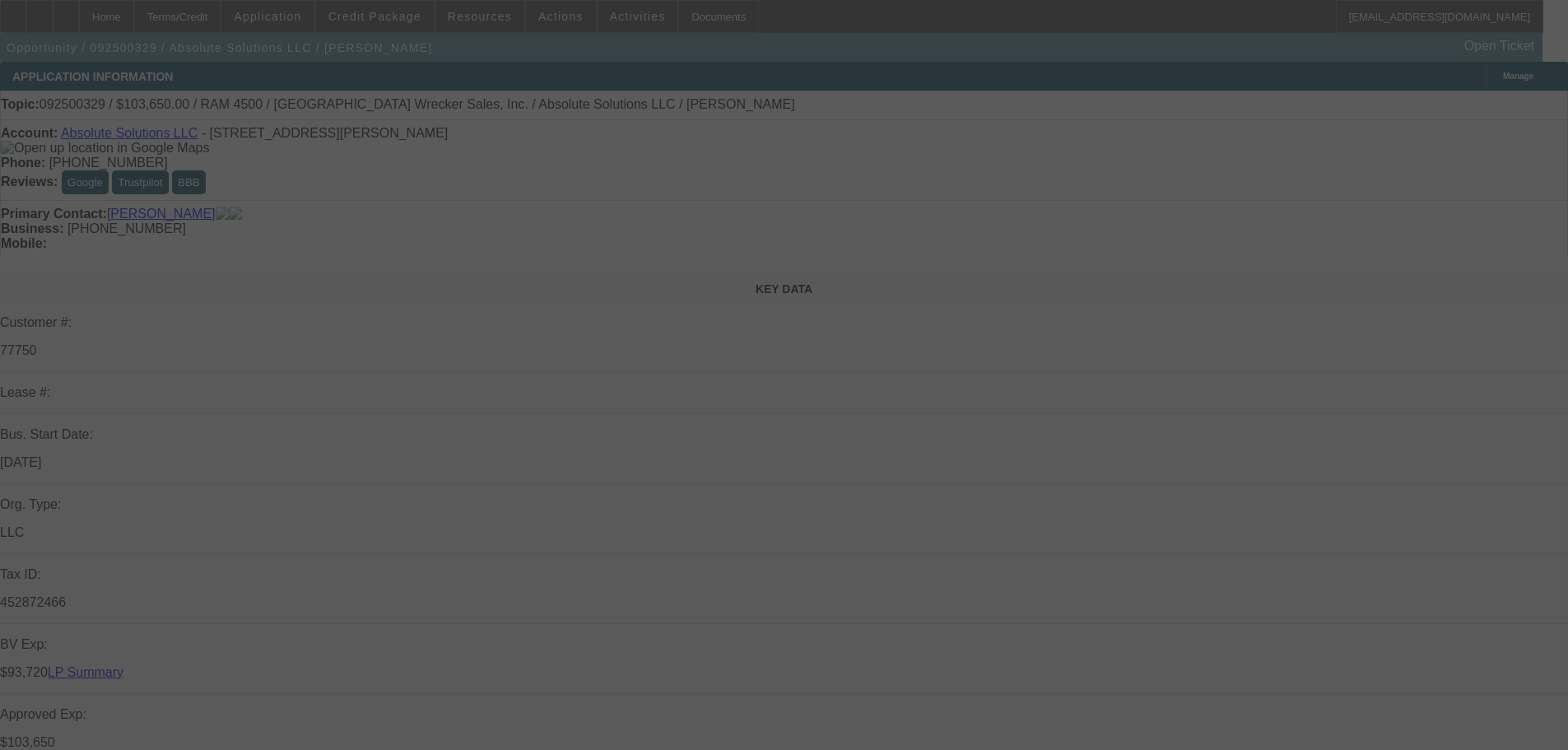
select select "0"
select select "6"
select select "0"
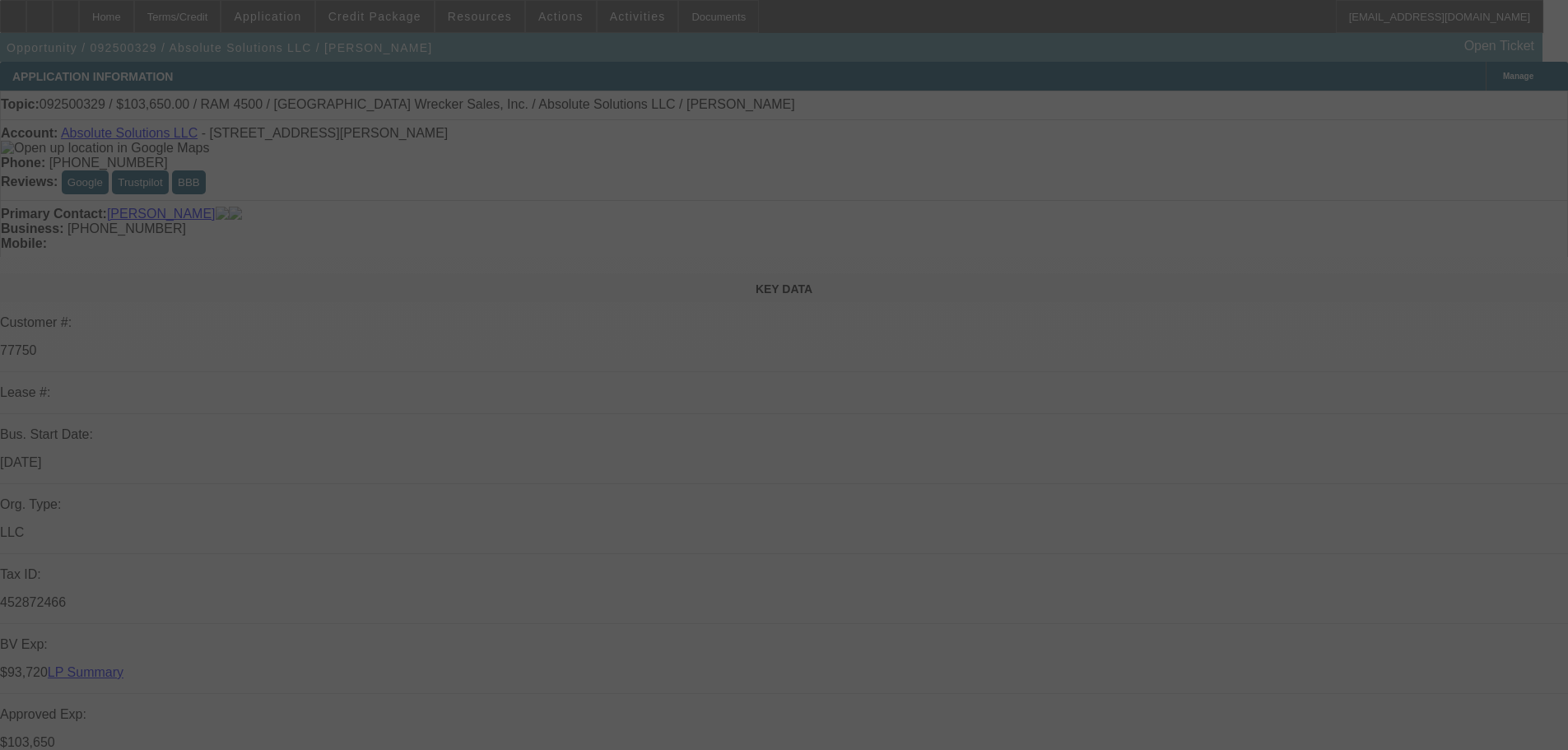
select select "0"
select select "5"
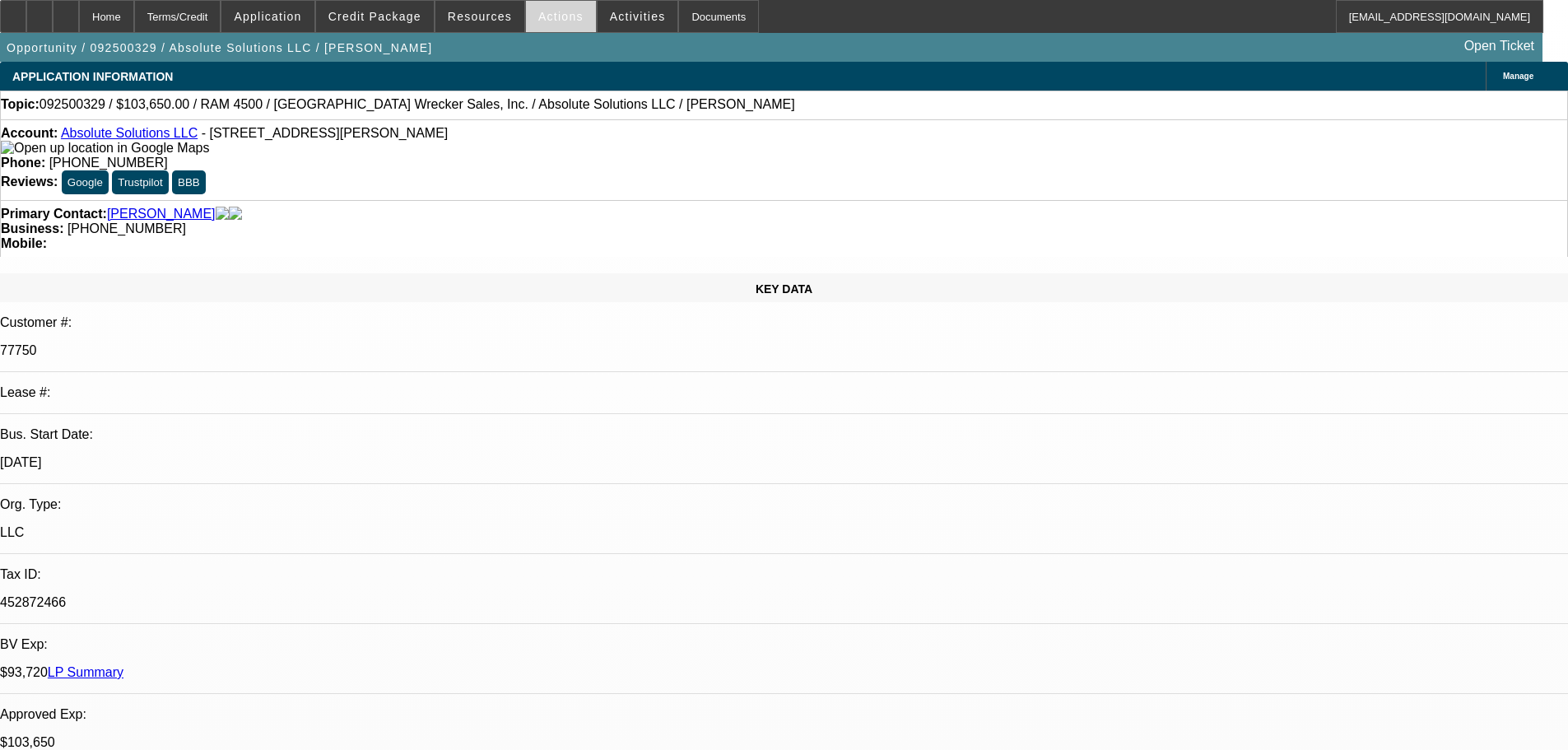
click at [549, 16] on span "Actions" at bounding box center [560, 16] width 45 height 13
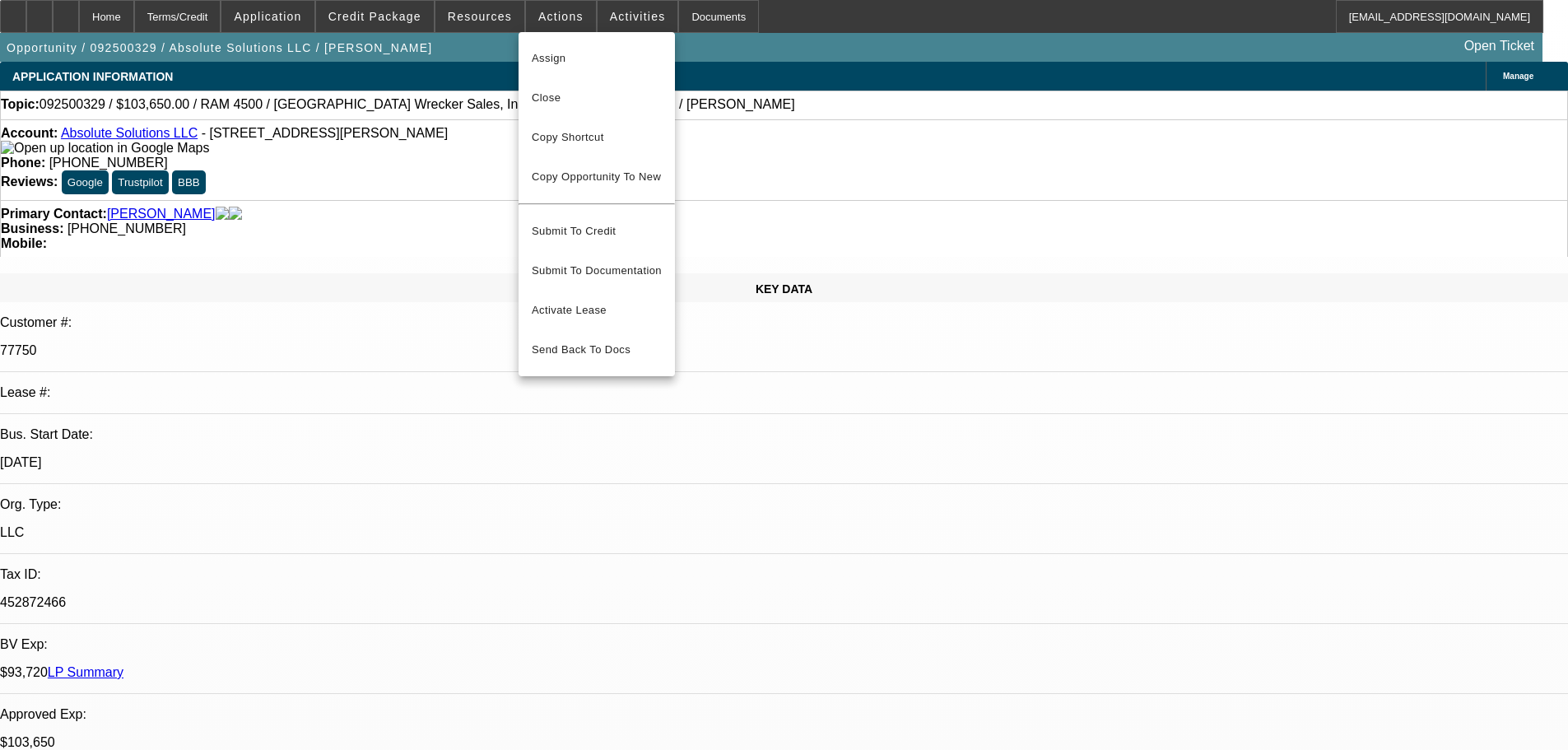
click at [623, 17] on div at bounding box center [784, 375] width 1568 height 750
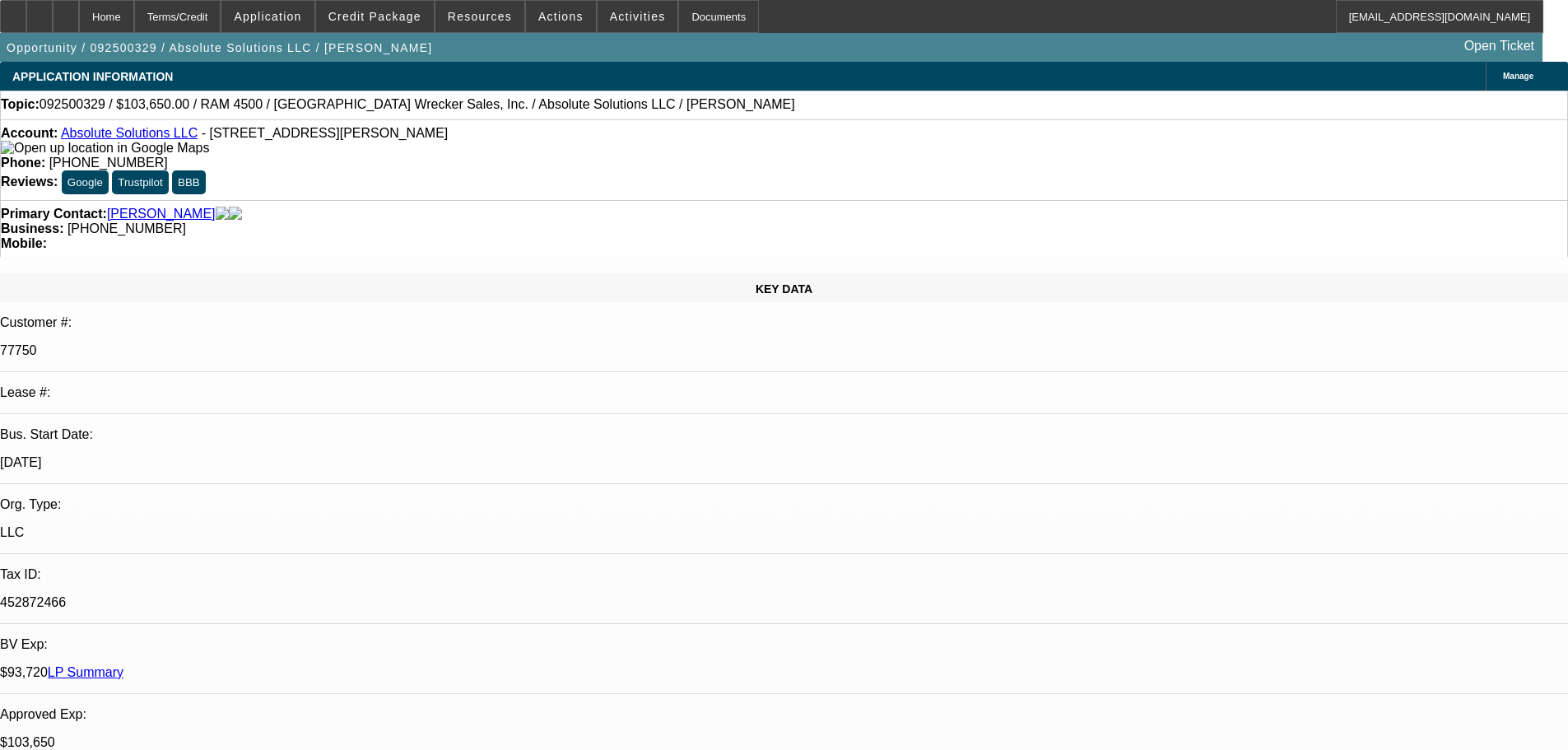
click at [615, 24] on span at bounding box center [637, 17] width 81 height 40
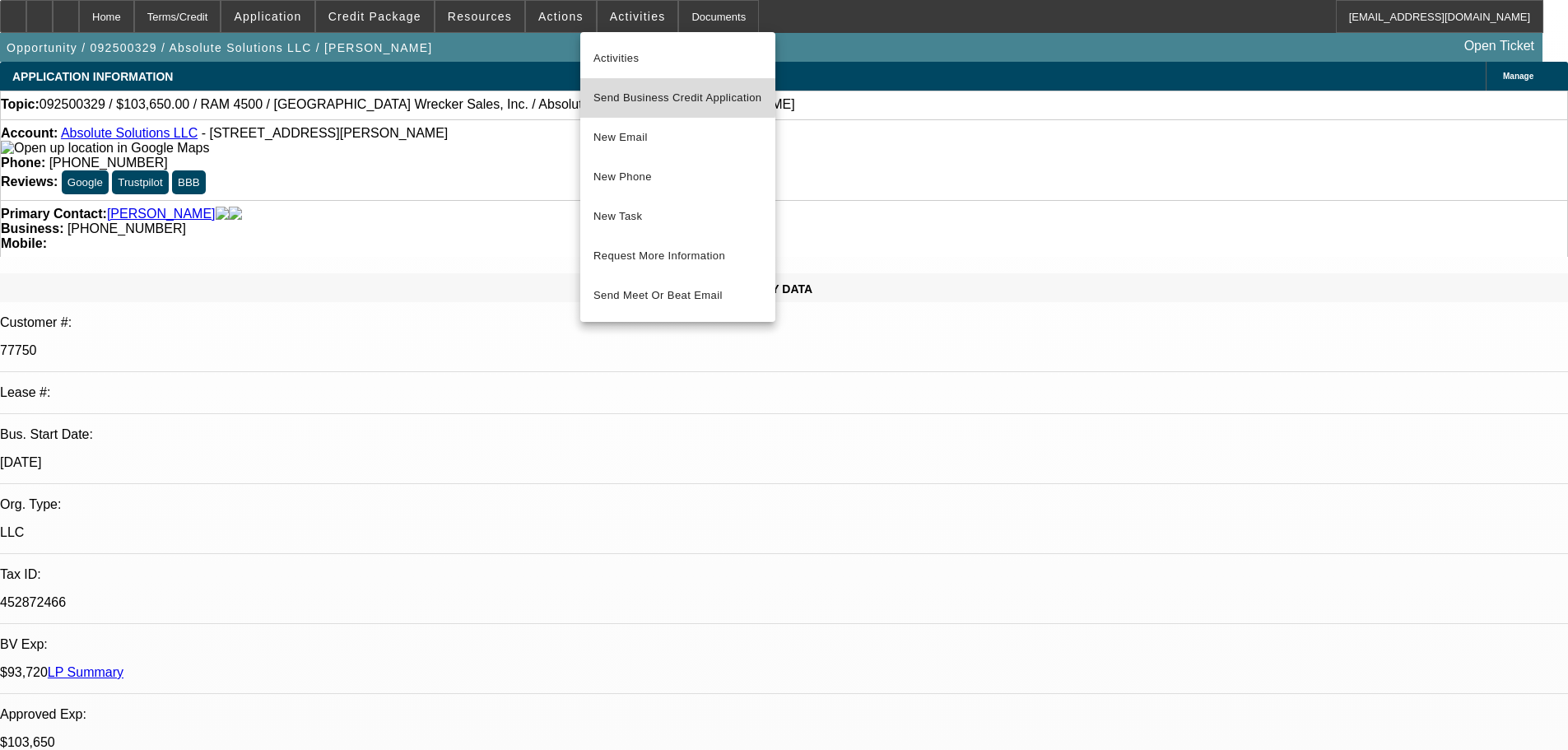
click at [677, 91] on span "Send Business Credit Application" at bounding box center [677, 98] width 168 height 20
